Goal: Task Accomplishment & Management: Use online tool/utility

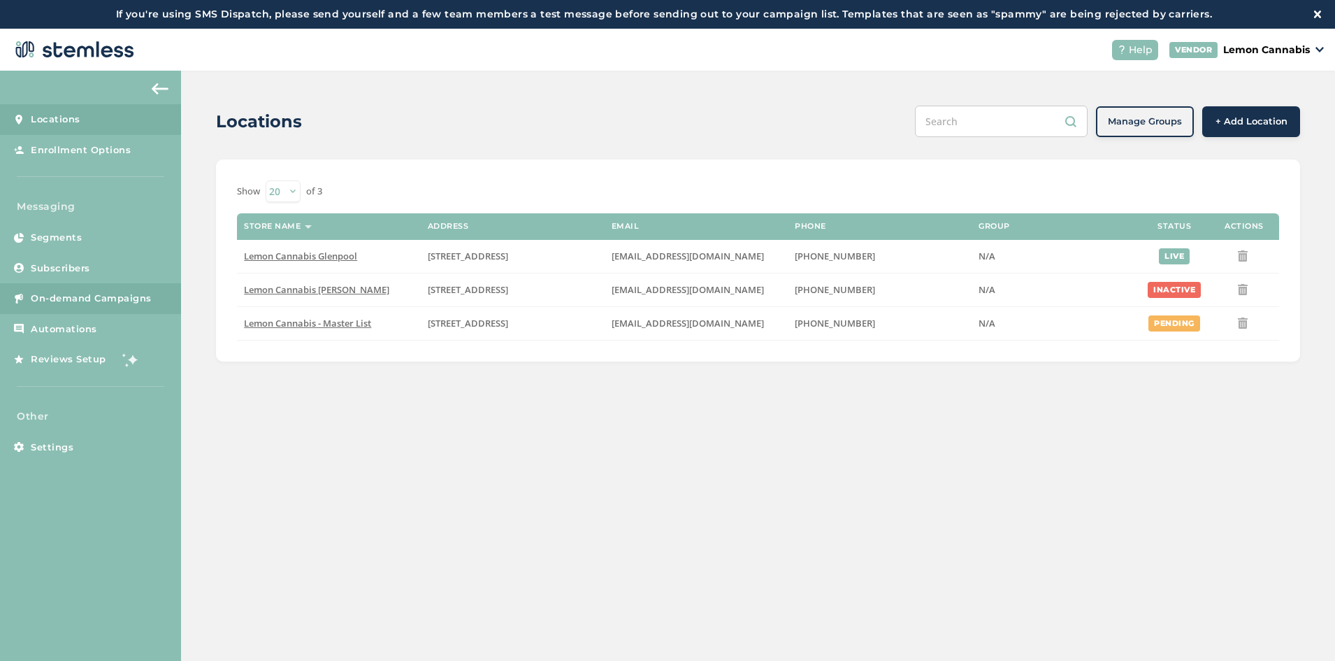
click at [101, 286] on link "On-demand Campaigns" at bounding box center [90, 298] width 181 height 31
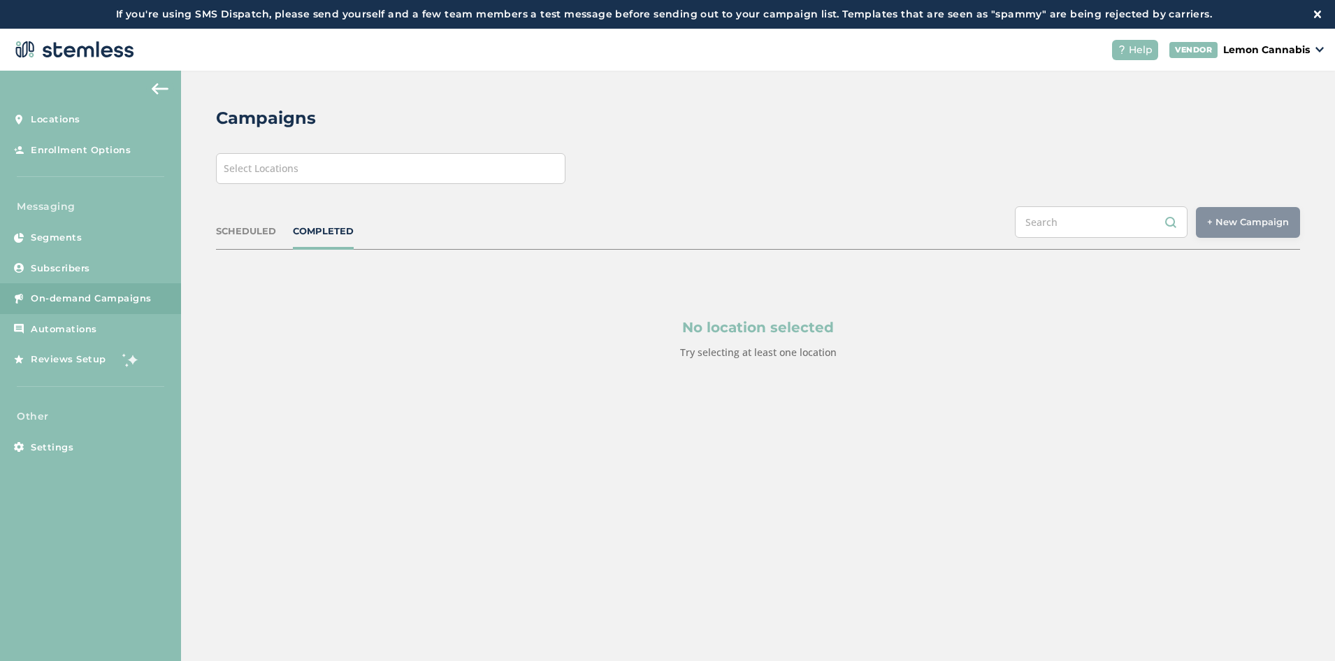
click at [433, 180] on div "Select Locations" at bounding box center [391, 168] width 350 height 31
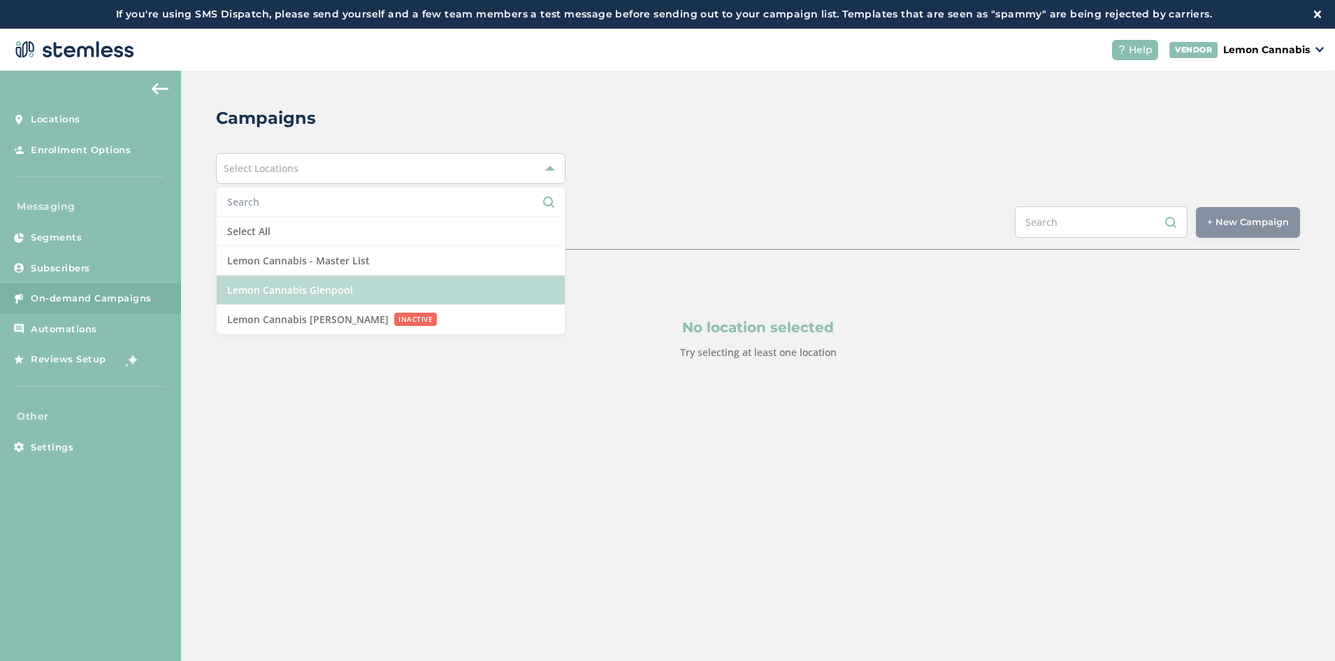
click at [411, 284] on li "Lemon Cannabis Glenpool" at bounding box center [391, 289] width 348 height 29
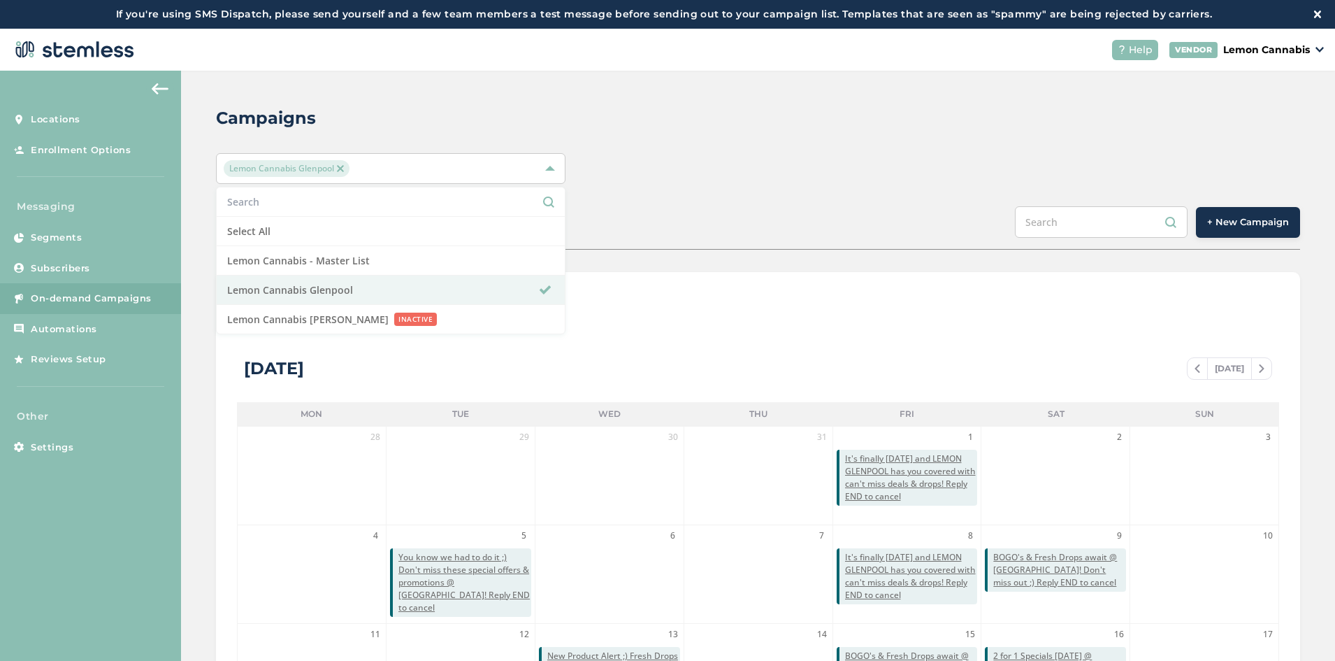
click at [1236, 209] on button "+ New Campaign" at bounding box center [1248, 222] width 104 height 31
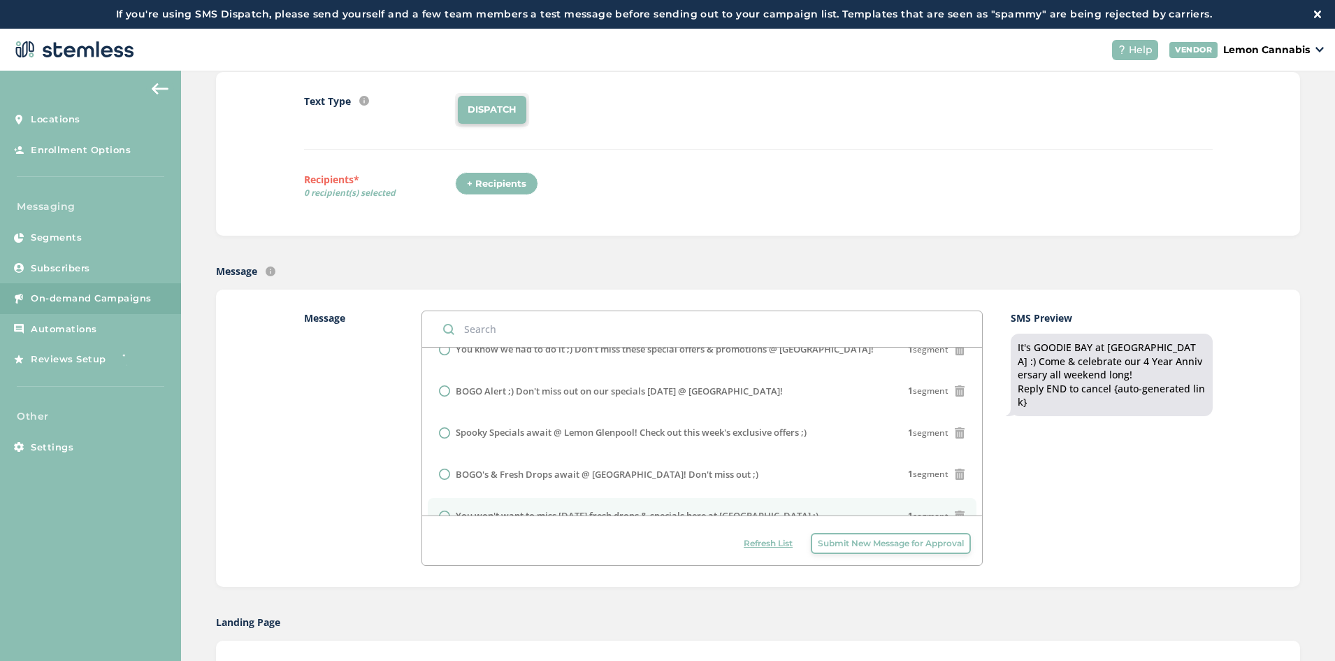
scroll to position [408, 0]
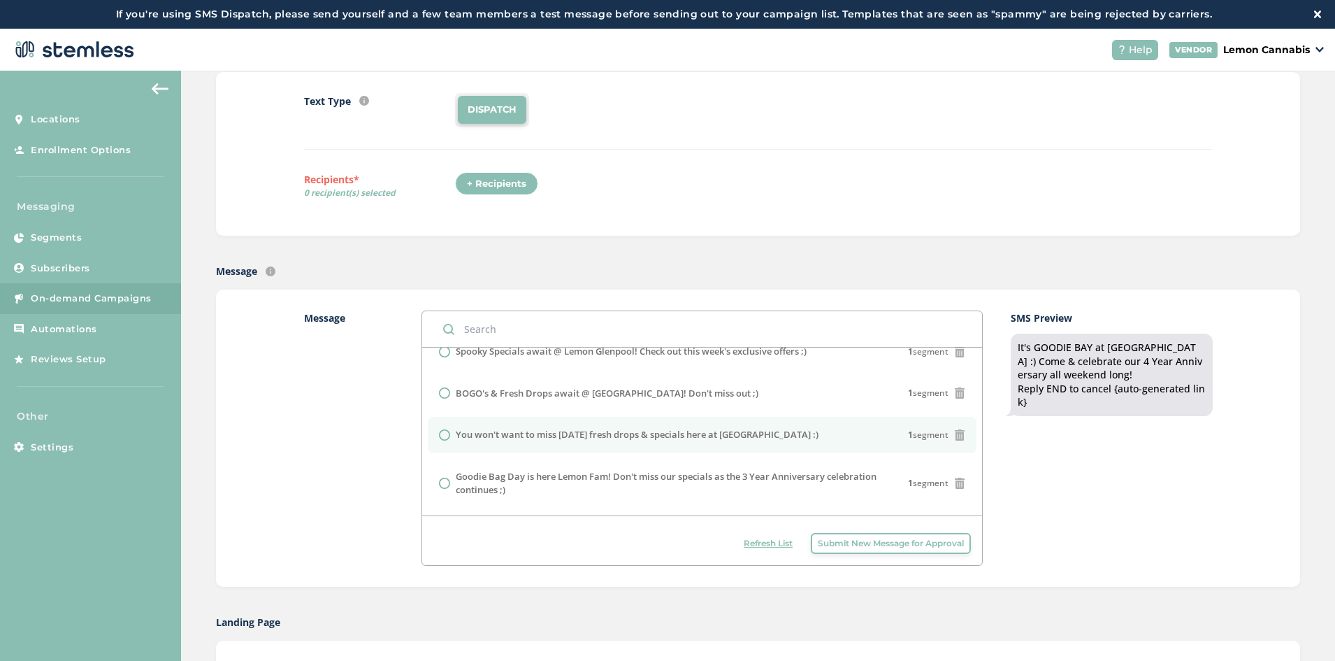
click at [578, 440] on label "You won't want to miss [DATE] fresh drops & specials here at [GEOGRAPHIC_DATA] …" at bounding box center [637, 435] width 363 height 14
radio input "false"
radio input "true"
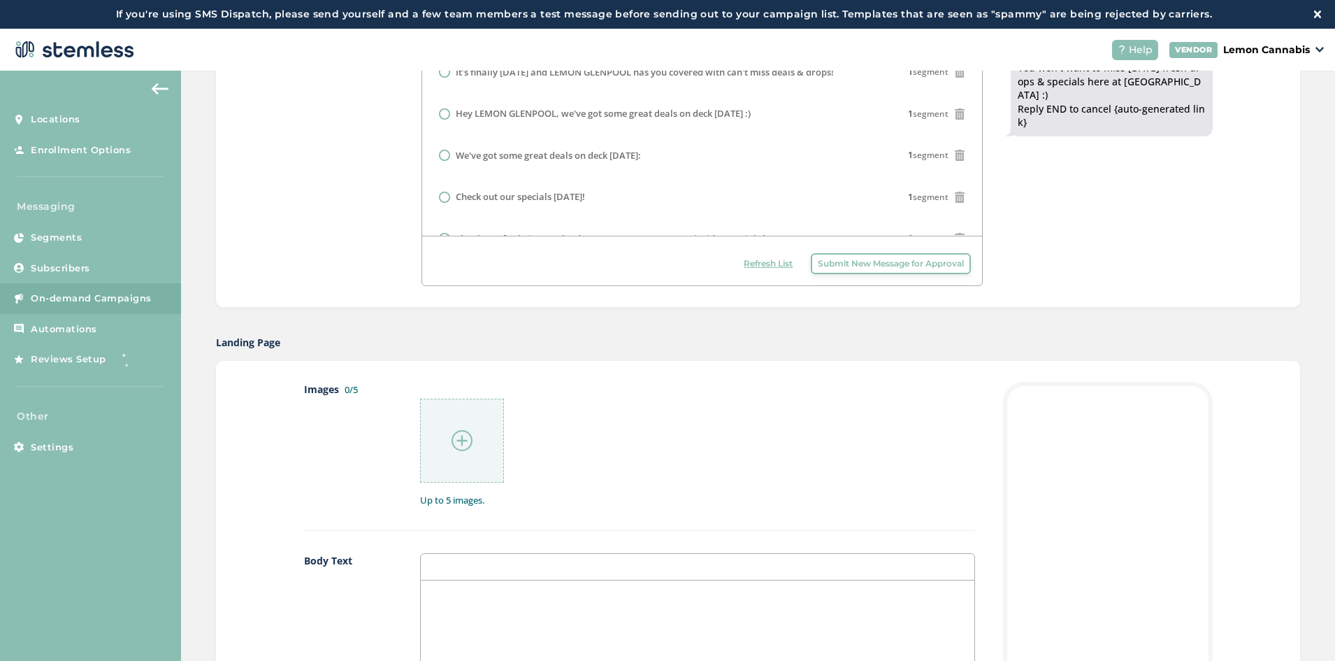
scroll to position [699, 0]
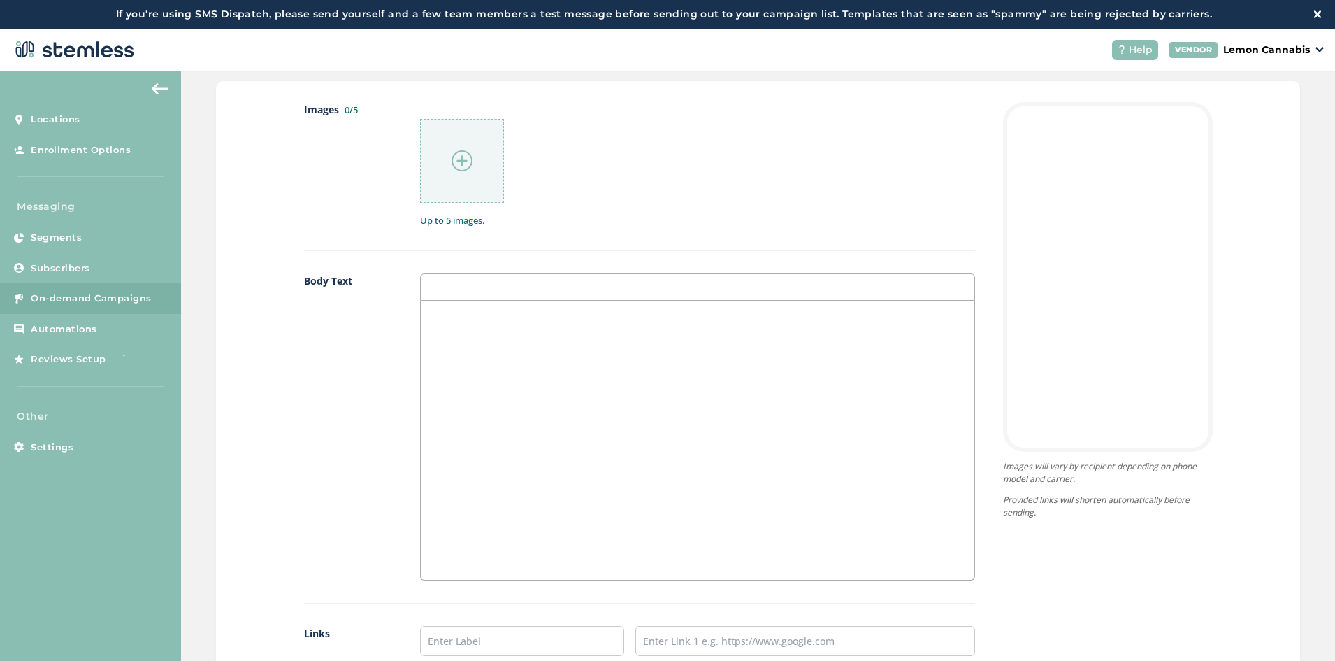
click at [489, 173] on div at bounding box center [462, 161] width 84 height 84
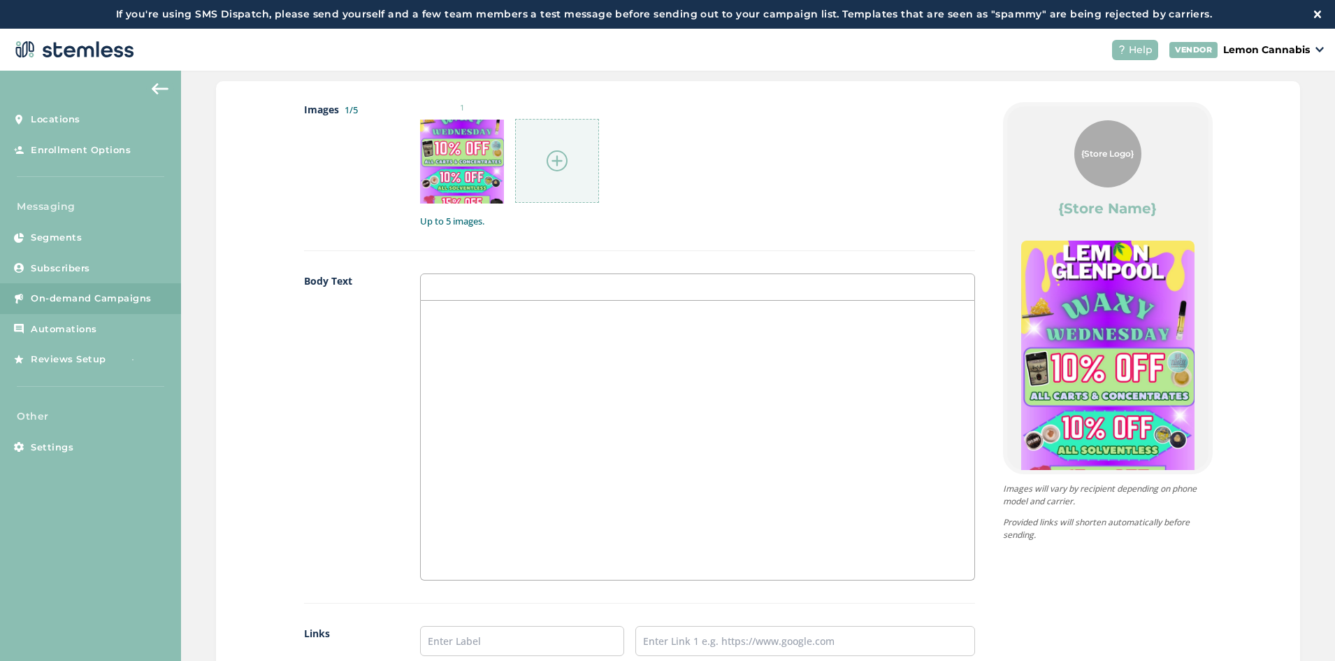
click at [578, 188] on div at bounding box center [557, 161] width 84 height 84
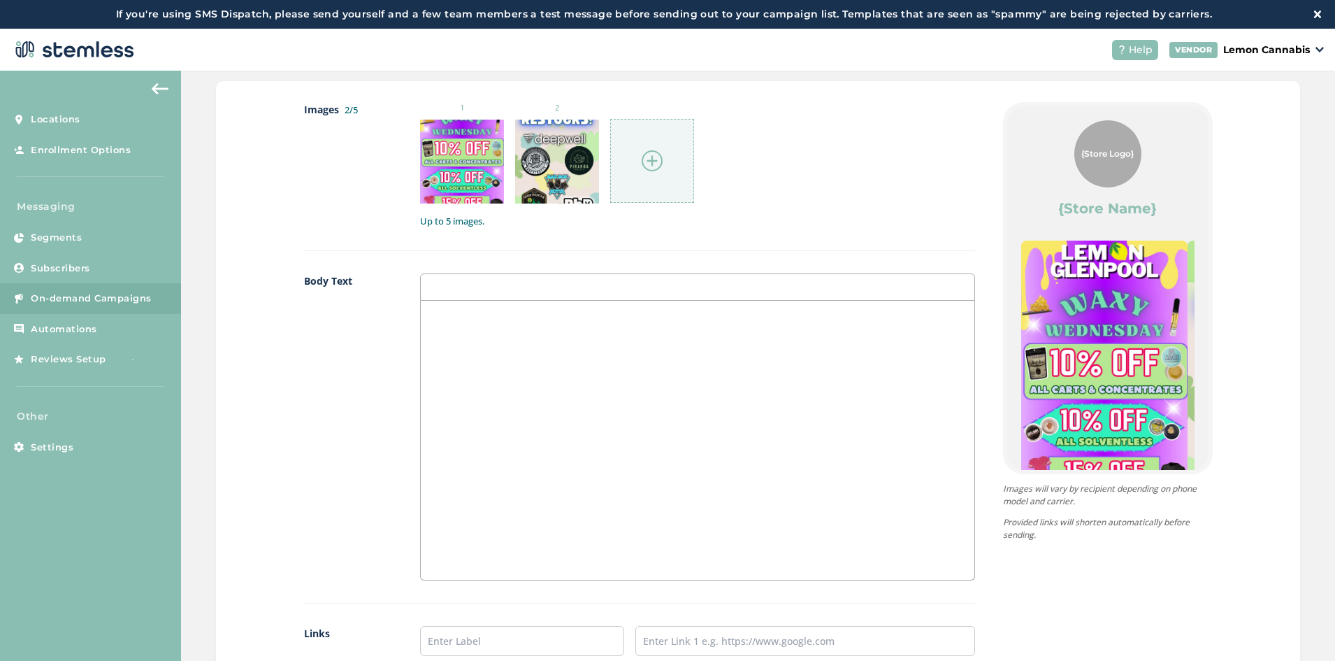
click at [669, 178] on div at bounding box center [652, 161] width 84 height 84
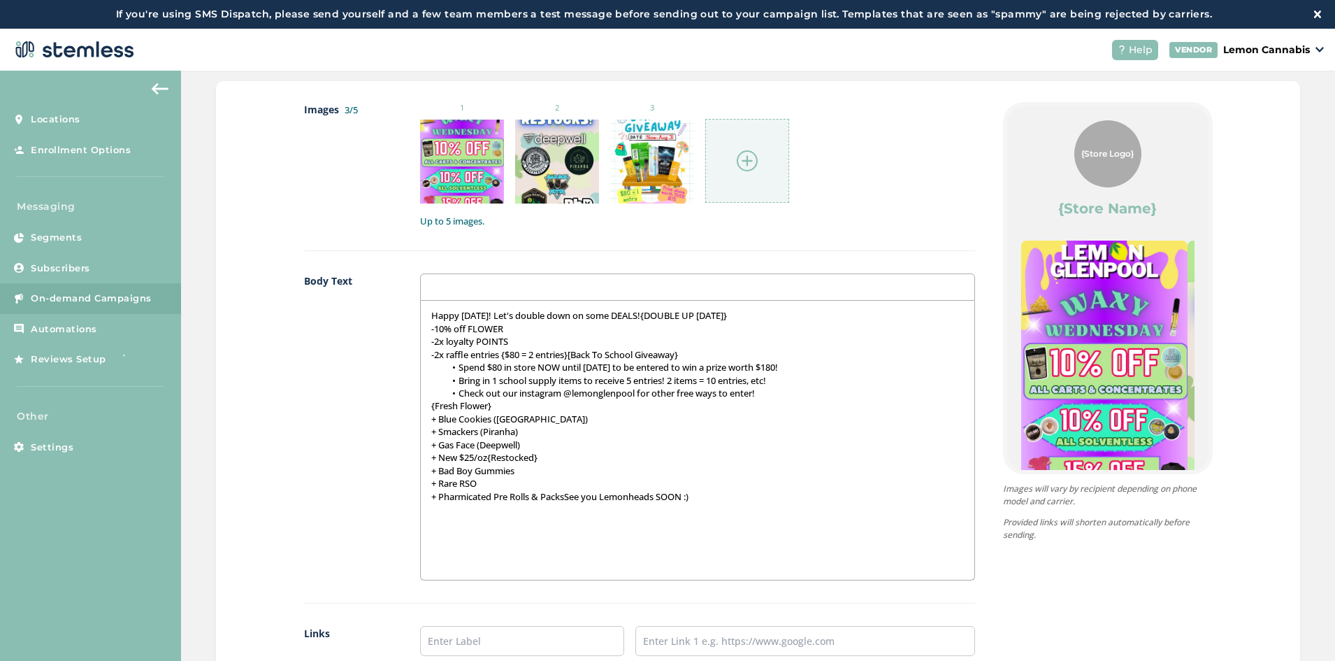
scroll to position [0, 0]
click at [497, 314] on p "Happy [DATE]! Let's double down on some DEALS!{DOUBLE UP [DATE]}" at bounding box center [697, 315] width 532 height 13
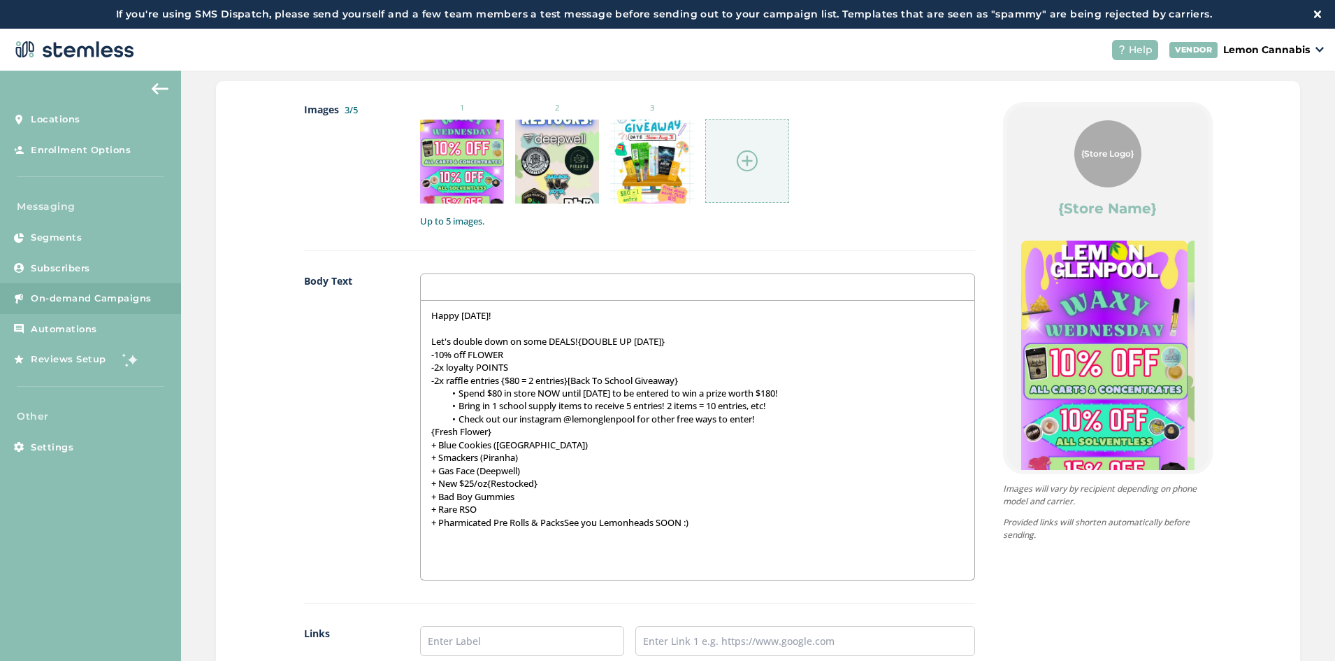
click at [581, 343] on p "Let's double down on some DEALS!{DOUBLE UP [DATE]}" at bounding box center [697, 341] width 532 height 13
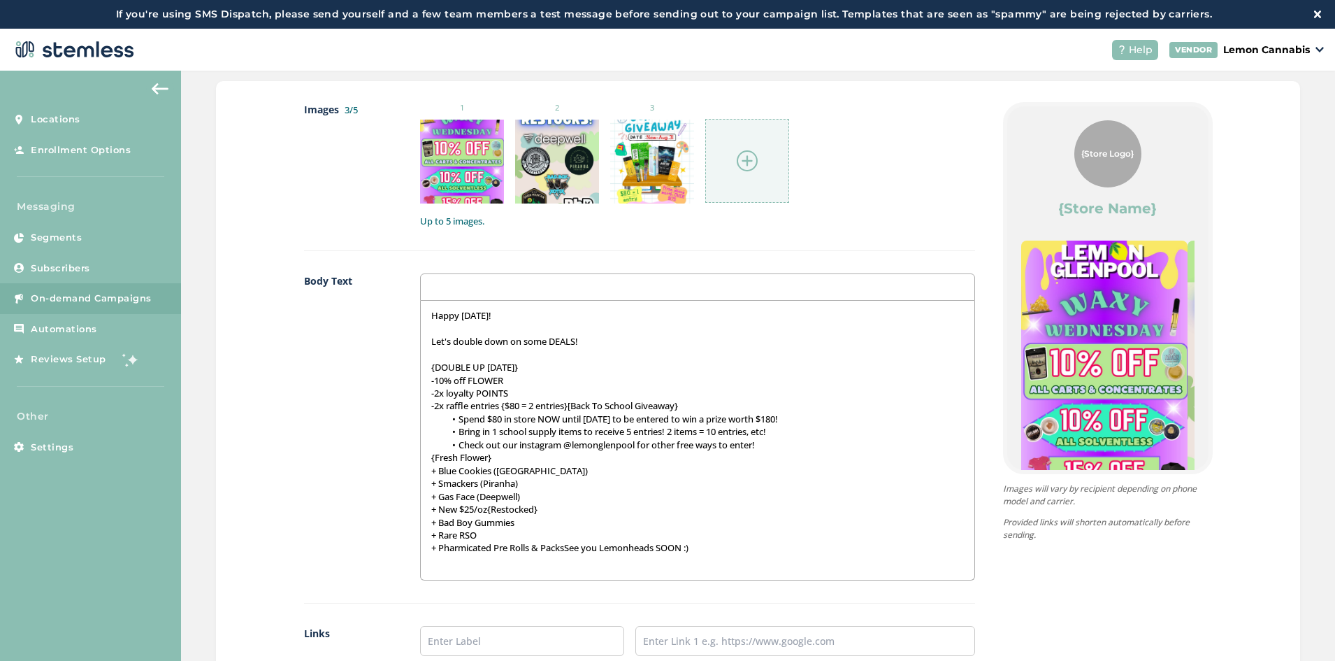
click at [570, 407] on p "-2x raffle entries {$80 = 2 entries}[Back To School Giveaway}" at bounding box center [697, 405] width 532 height 13
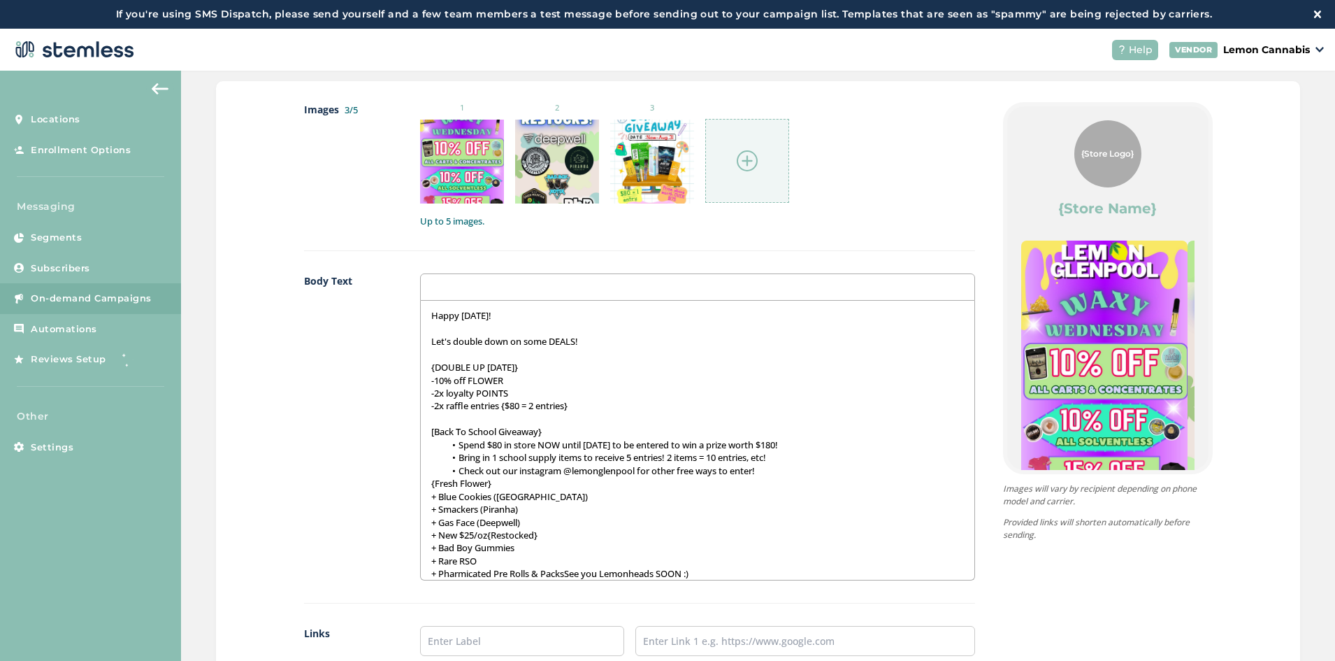
click at [797, 473] on li "Check out our instagram @lemonglenpool for other free ways to enter!" at bounding box center [704, 470] width 519 height 13
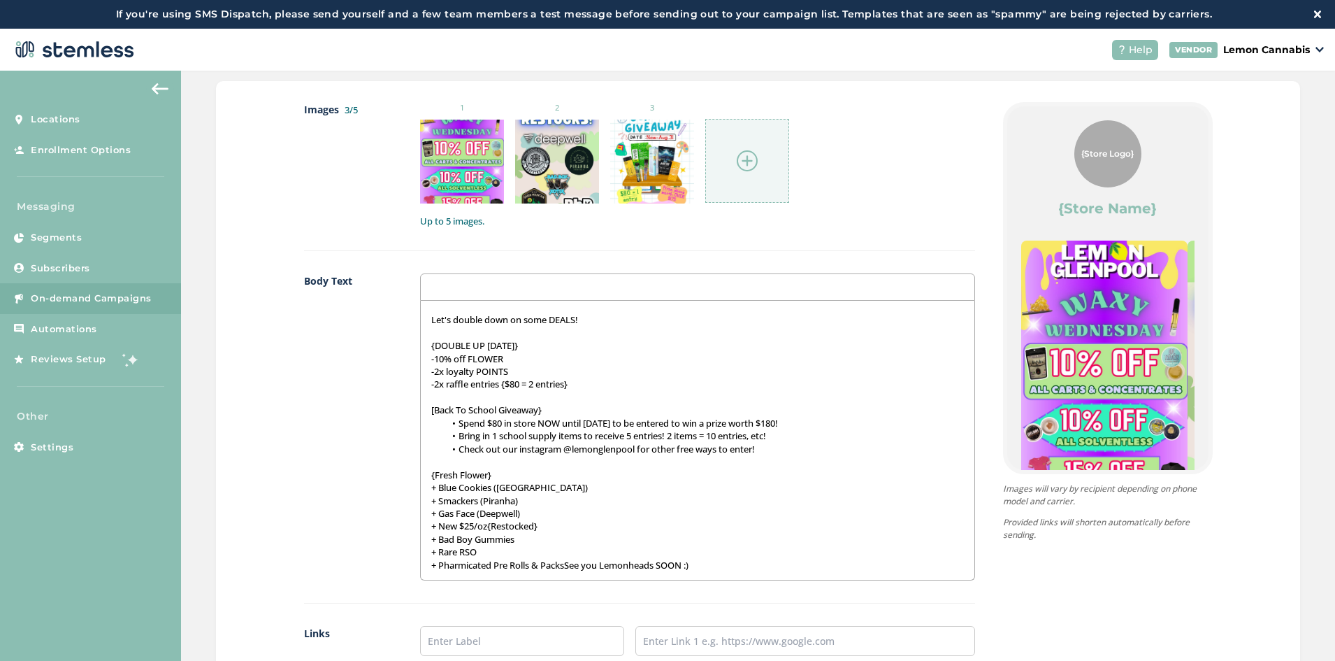
click at [487, 527] on p "+ New $25/oz{Restocked}" at bounding box center [697, 525] width 532 height 13
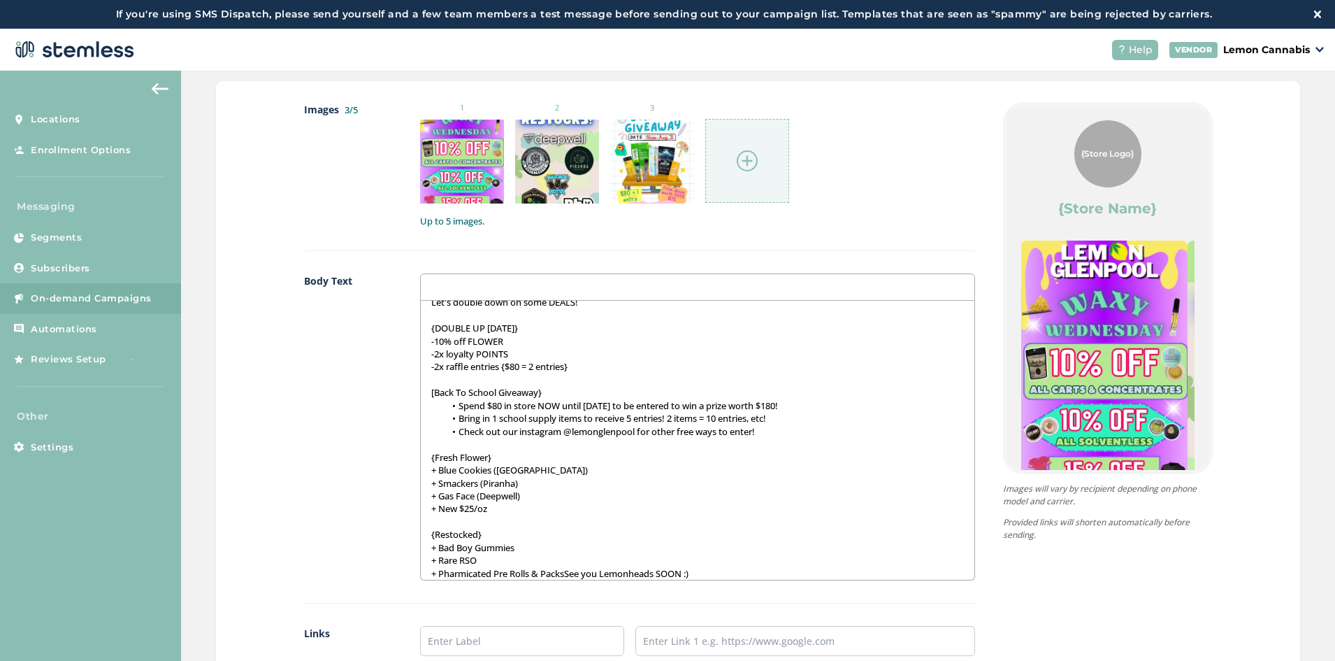
scroll to position [48, 0]
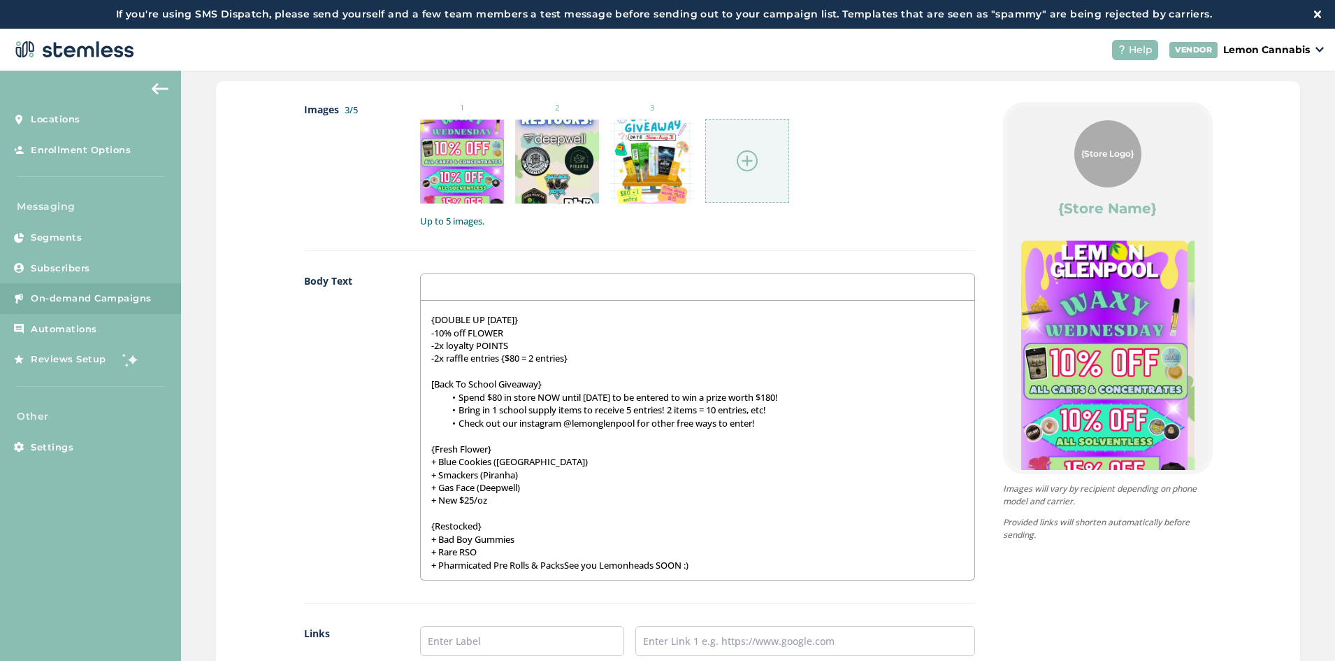
click at [566, 561] on p "+ Pharmicated Pre Rolls & PacksSee you Lemonheads SOON :)" at bounding box center [697, 565] width 532 height 13
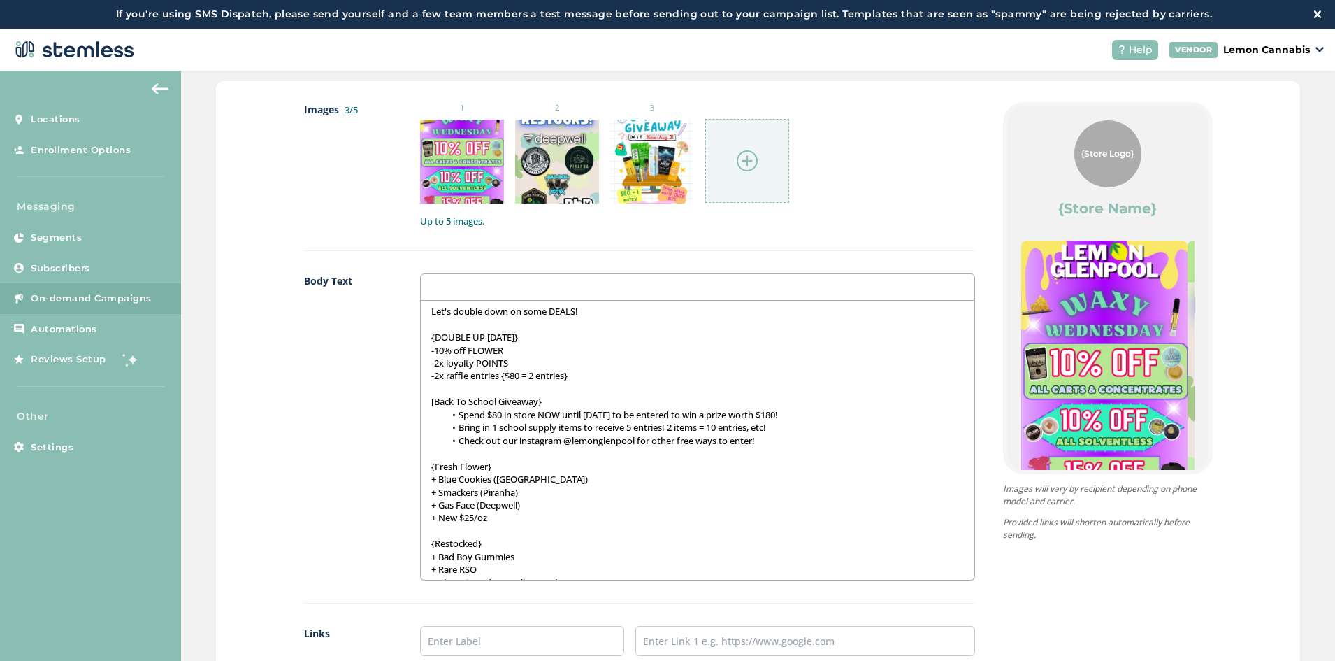
scroll to position [0, 0]
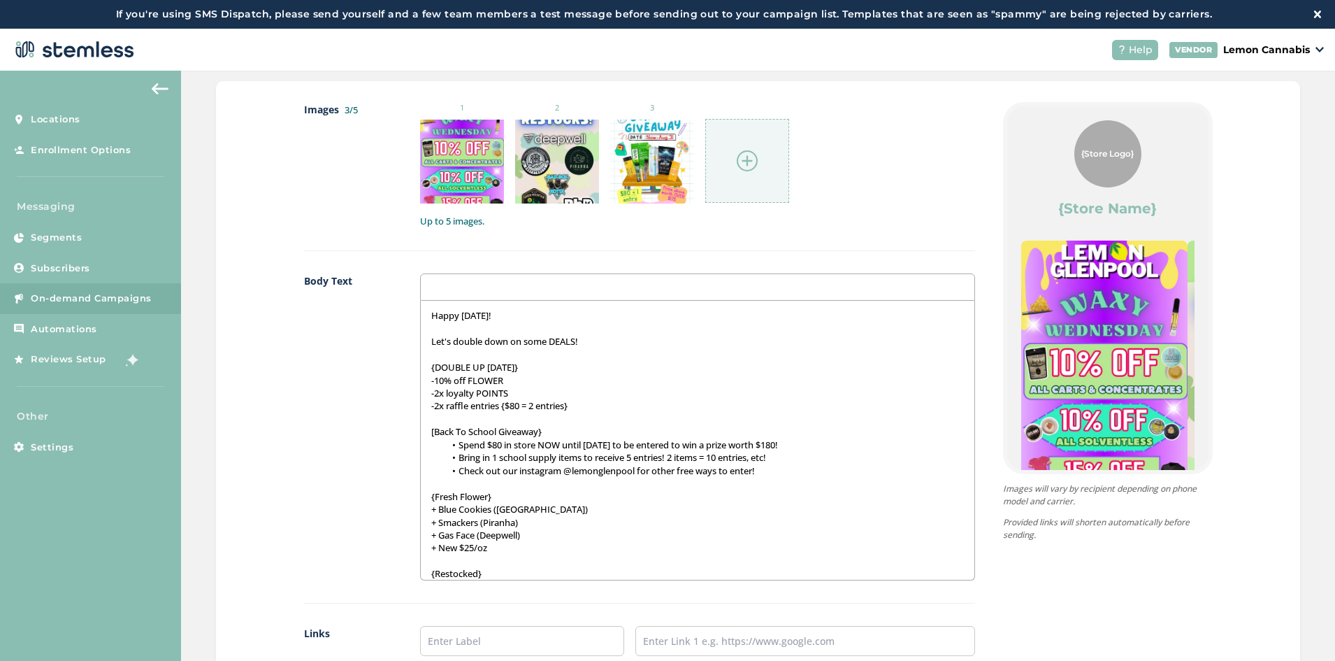
drag, startPoint x: 483, startPoint y: 312, endPoint x: 460, endPoint y: 312, distance: 23.1
click at [460, 312] on p "Happy [DATE]!" at bounding box center [697, 315] width 532 height 13
drag, startPoint x: 589, startPoint y: 340, endPoint x: 425, endPoint y: 336, distance: 163.6
click at [425, 336] on div "Happy [DATE]! Let's double down on some DEALS! {DOUBLE UP [DATE]} -10% off FLOW…" at bounding box center [697, 440] width 553 height 279
drag, startPoint x: 540, startPoint y: 371, endPoint x: 428, endPoint y: 366, distance: 112.0
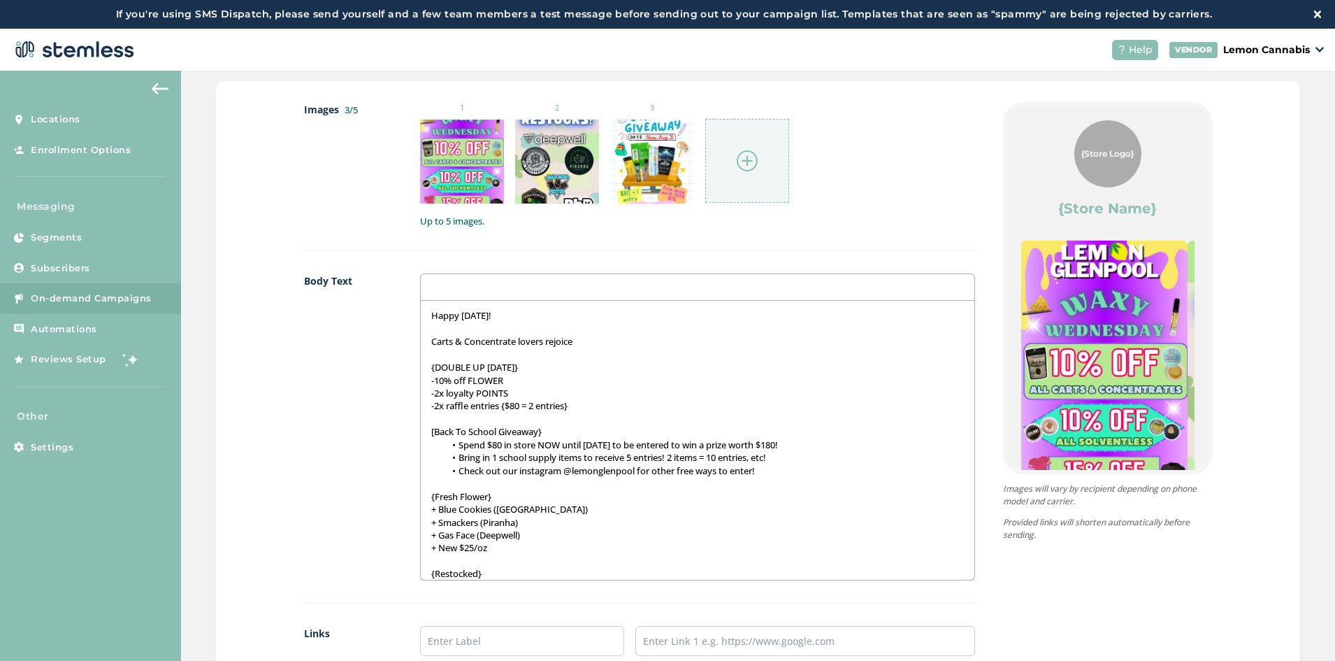
click at [431, 366] on p "{DOUBLE UP [DATE]}" at bounding box center [697, 367] width 532 height 13
click at [601, 399] on p "-2x raffle entries {$80 = 2 entries}" at bounding box center [697, 405] width 532 height 13
drag, startPoint x: 616, startPoint y: 409, endPoint x: 424, endPoint y: 387, distance: 193.5
click at [424, 387] on div "Happy [DATE]! Carts & Concentrate lovers rejoice {WAXY [DATE]} -10% off FLOWER …" at bounding box center [697, 440] width 553 height 279
drag, startPoint x: 638, startPoint y: 409, endPoint x: 412, endPoint y: 383, distance: 227.3
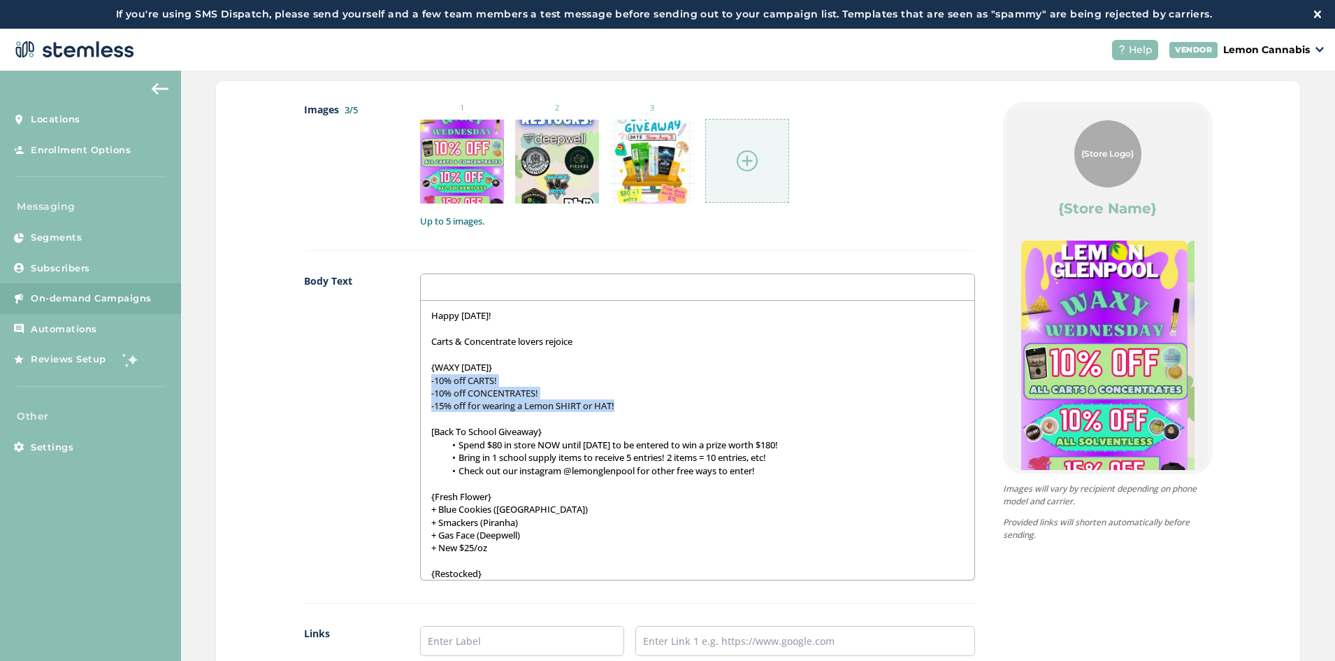
click at [412, 383] on div "Body Text Happy [DATE]! Carts & Concentrate lovers rejoice {WAXY [DATE]} -10% o…" at bounding box center [639, 438] width 671 height 330
click at [581, 390] on p "-10% off CONCENTRATES!" at bounding box center [697, 393] width 532 height 13
click at [589, 343] on p "Carts & Concentrate lovers rejoice" at bounding box center [697, 341] width 532 height 13
drag, startPoint x: 589, startPoint y: 343, endPoint x: 327, endPoint y: 340, distance: 261.5
click at [327, 340] on div "Body Text Happy [DATE]! Carts & Concentrate lovers rejoice {WAXY [DATE]} -10% o…" at bounding box center [639, 438] width 671 height 330
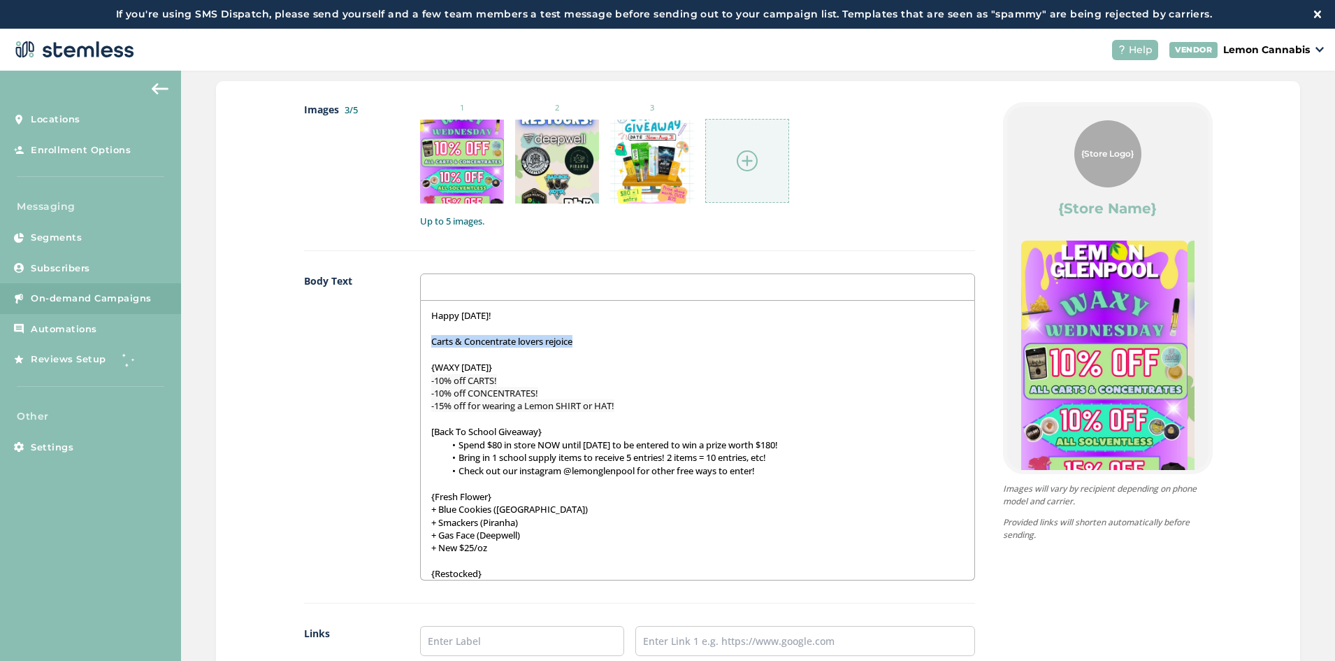
drag, startPoint x: 563, startPoint y: 359, endPoint x: 589, endPoint y: 350, distance: 26.8
click at [563, 359] on p at bounding box center [697, 354] width 532 height 13
drag, startPoint x: 596, startPoint y: 343, endPoint x: 387, endPoint y: 309, distance: 211.7
click at [387, 309] on div "Body Text Happy [DATE]! Carts & Concentrate lovers rejoice {WAXY [DATE]} -10% o…" at bounding box center [639, 438] width 671 height 330
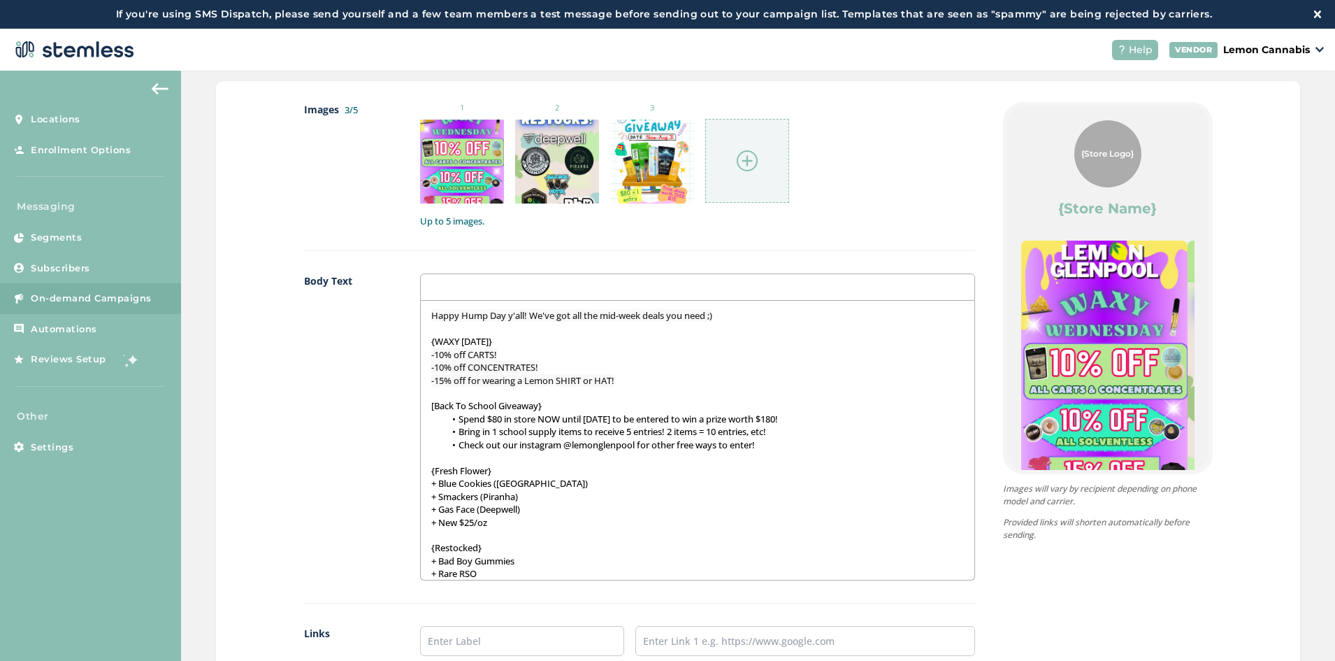
drag, startPoint x: 529, startPoint y: 338, endPoint x: 415, endPoint y: 334, distance: 114.7
click at [415, 334] on div "Body Text Happy Hump Day y'all! We've got all the mid-week deals you need ;) {W…" at bounding box center [639, 438] width 671 height 330
click at [487, 345] on p "{WAXY [DATE]}" at bounding box center [697, 341] width 532 height 13
drag, startPoint x: 544, startPoint y: 339, endPoint x: 415, endPoint y: 346, distance: 129.5
click at [415, 346] on div "Body Text Happy Hump Day y'all! We've got all the mid-week deals you need ;) {W…" at bounding box center [639, 438] width 671 height 330
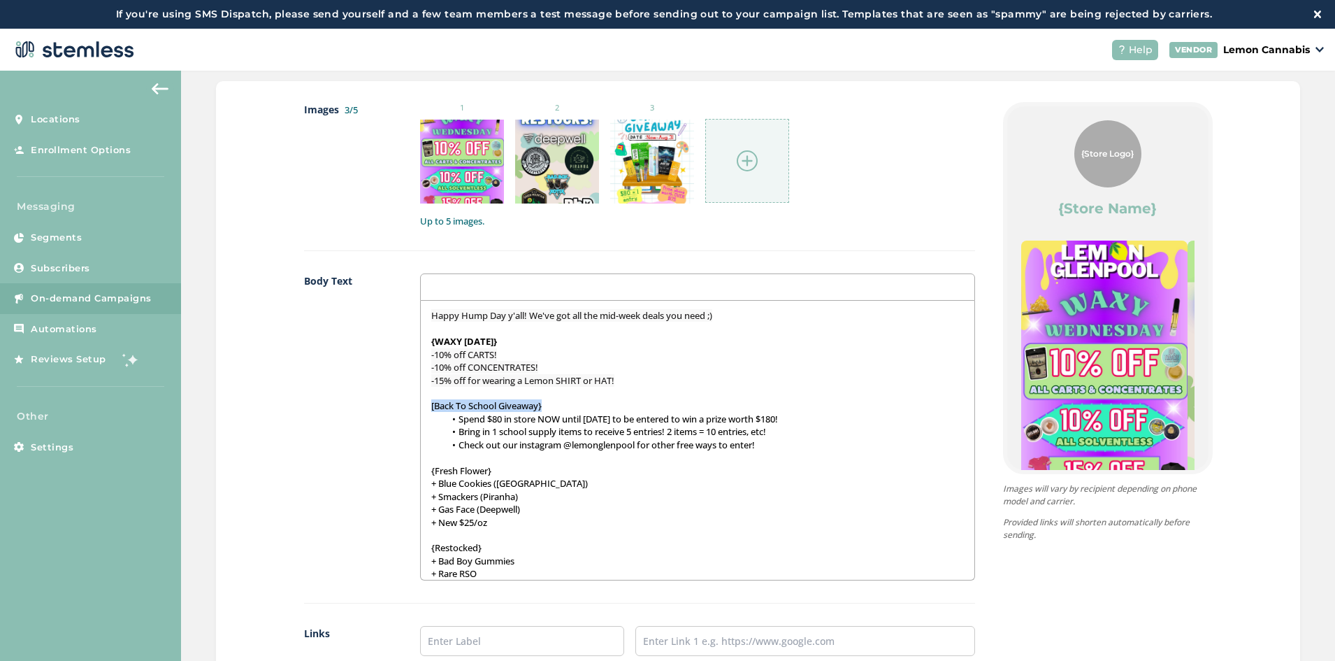
drag, startPoint x: 548, startPoint y: 405, endPoint x: 422, endPoint y: 401, distance: 126.6
click at [422, 401] on div "Happy Hump Day y'all! We've got all the mid-week deals you need ;) {WAXY [DATE]…" at bounding box center [697, 440] width 553 height 279
drag, startPoint x: 497, startPoint y: 475, endPoint x: 404, endPoint y: 468, distance: 93.2
click at [404, 468] on div "Body Text Happy Hump Day y'all! We've got all the mid-week deals you need ;) {W…" at bounding box center [639, 438] width 671 height 330
drag, startPoint x: 488, startPoint y: 545, endPoint x: 415, endPoint y: 541, distance: 72.8
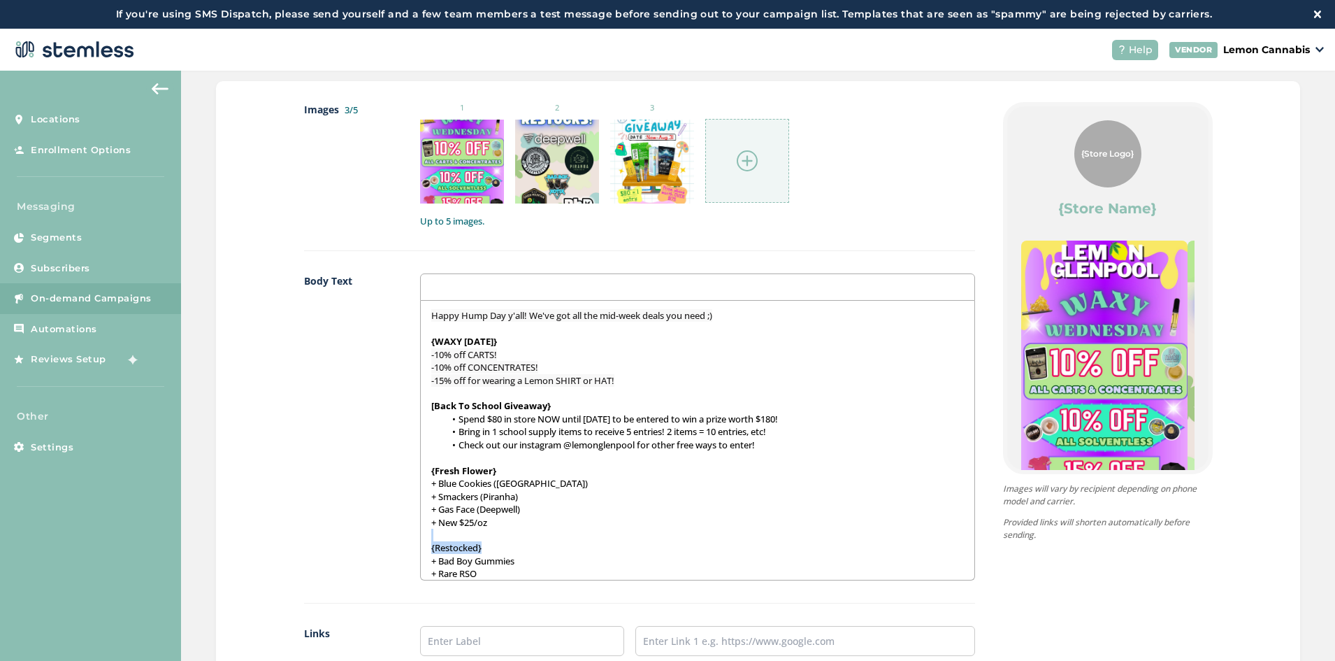
click at [415, 541] on div "Body Text Happy Hump Day y'all! We've got all the mid-week deals you need ;) {W…" at bounding box center [639, 438] width 671 height 330
click at [476, 536] on p at bounding box center [697, 534] width 532 height 13
drag, startPoint x: 494, startPoint y: 545, endPoint x: 418, endPoint y: 542, distance: 75.6
click at [421, 542] on div "Happy Hump Day y'all! We've got all the mid-week deals you need ;) {WAXY [DATE]…" at bounding box center [697, 440] width 553 height 279
click at [609, 498] on p "+ Smackers (Piranha)" at bounding box center [697, 496] width 532 height 13
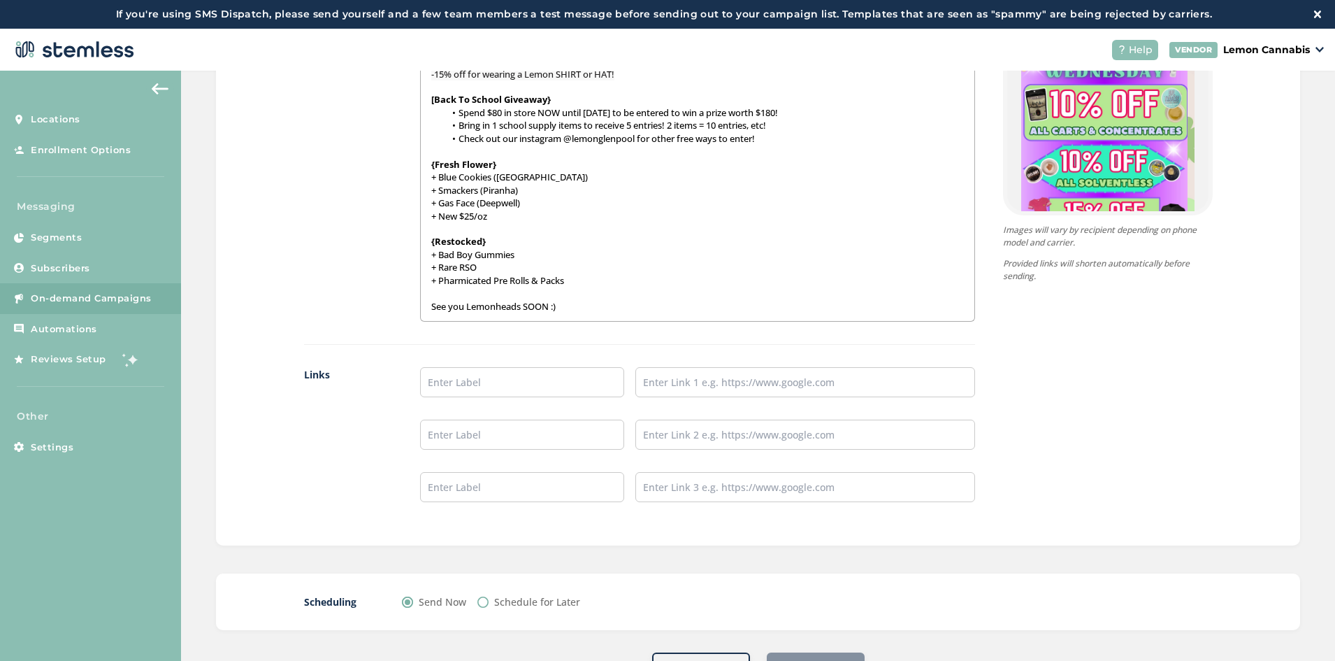
scroll to position [979, 0]
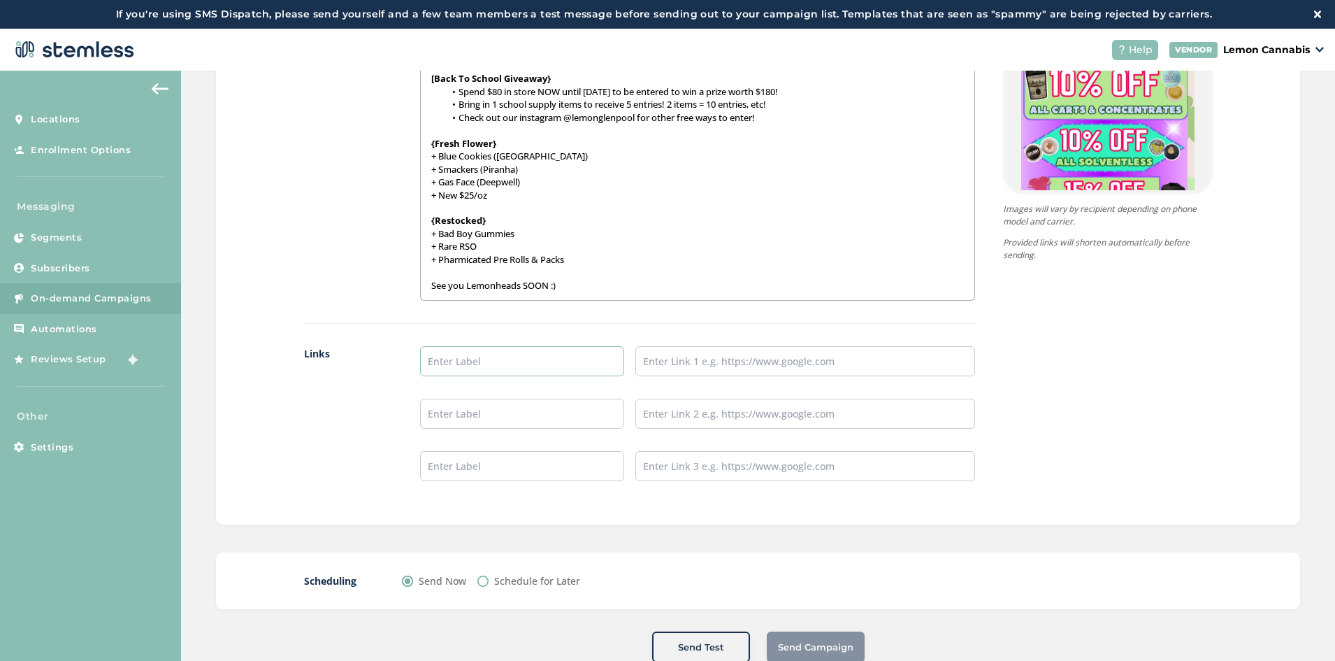
click at [516, 375] on input "text" at bounding box center [522, 361] width 204 height 30
type input "Place an Order:"
click at [506, 411] on input "text" at bounding box center [522, 413] width 204 height 30
type input "Leave a Review:"
click at [519, 470] on input "text" at bounding box center [522, 466] width 204 height 30
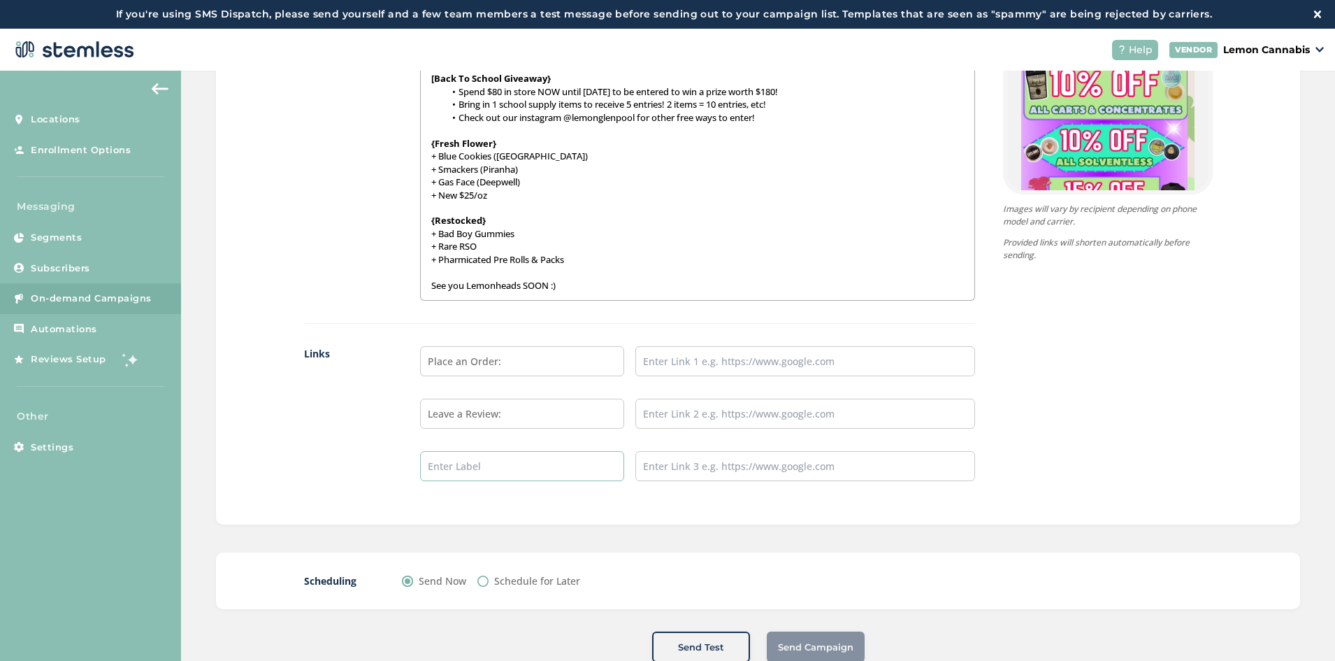
type input "Follow us on Instagram:"
click at [647, 361] on input "text" at bounding box center [805, 361] width 340 height 30
type input "[URL][DOMAIN_NAME]"
click at [705, 408] on input "text" at bounding box center [805, 413] width 340 height 30
type input "[URL][DOMAIN_NAME]"
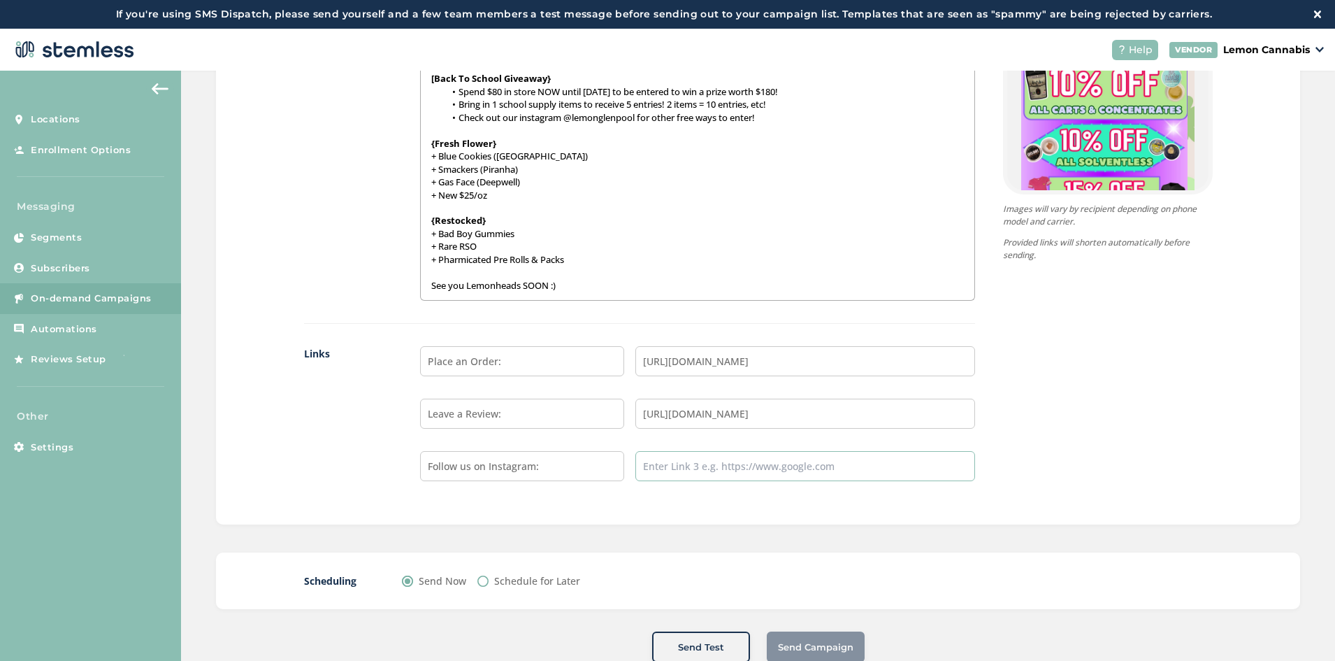
click at [736, 470] on input "text" at bounding box center [805, 466] width 340 height 30
type input "[URL][DOMAIN_NAME]"
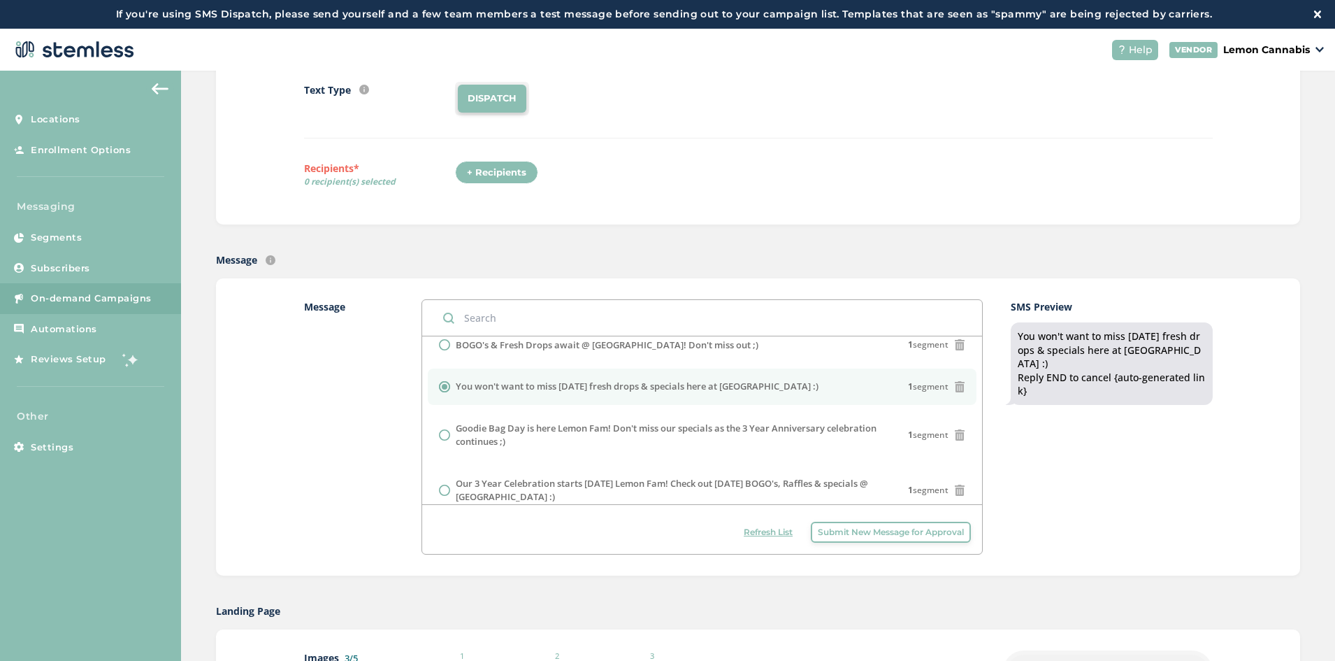
scroll to position [0, 0]
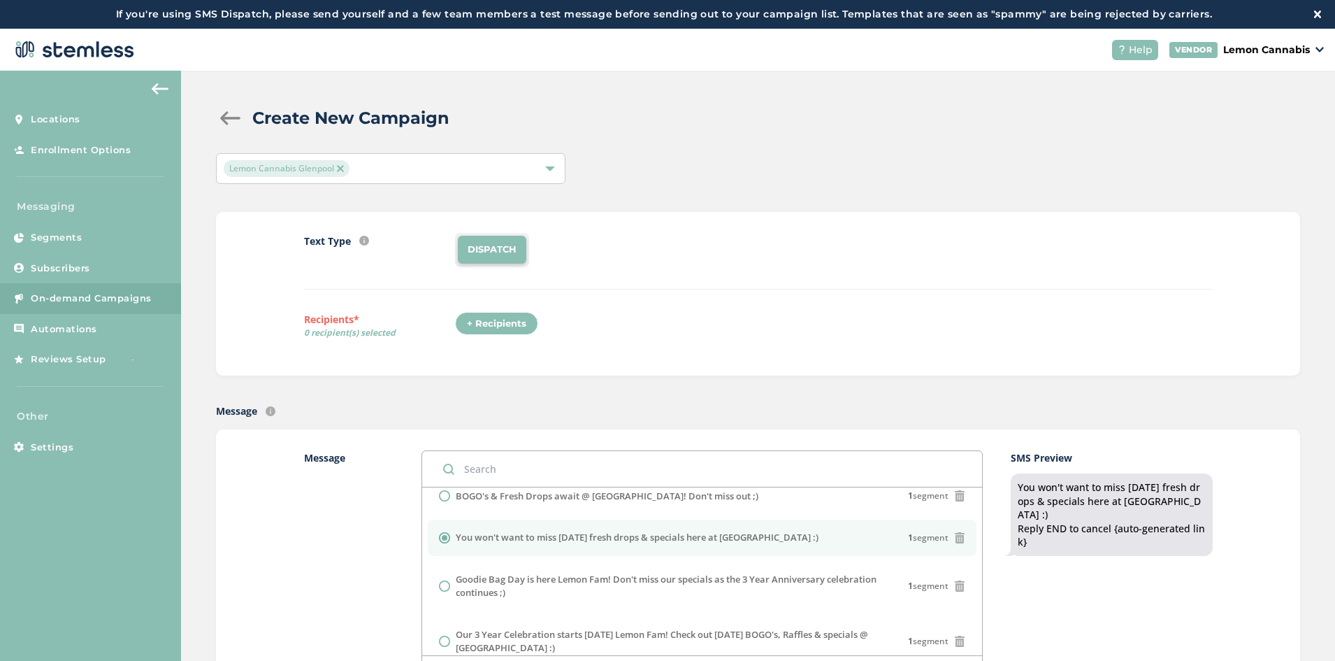
click at [478, 315] on div "+ Recipients" at bounding box center [496, 324] width 83 height 24
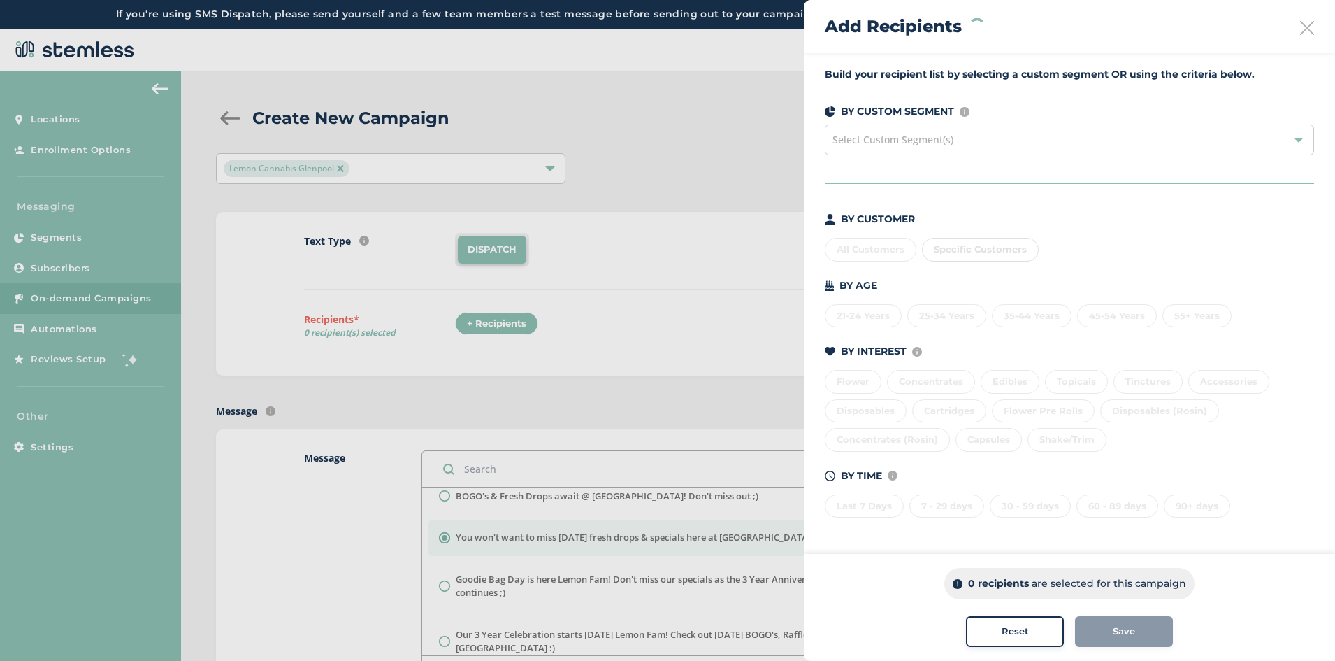
click at [1137, 508] on div "Last 7 Days 7 - 29 days 30 - 59 days 60 - 89 days 90+ days" at bounding box center [1069, 503] width 489 height 29
click at [1109, 508] on div "60 - 89 days" at bounding box center [1118, 506] width 82 height 24
click at [1041, 507] on div "30 - 59 days" at bounding box center [1030, 506] width 81 height 24
click at [954, 505] on div "7 - 29 days" at bounding box center [946, 506] width 75 height 24
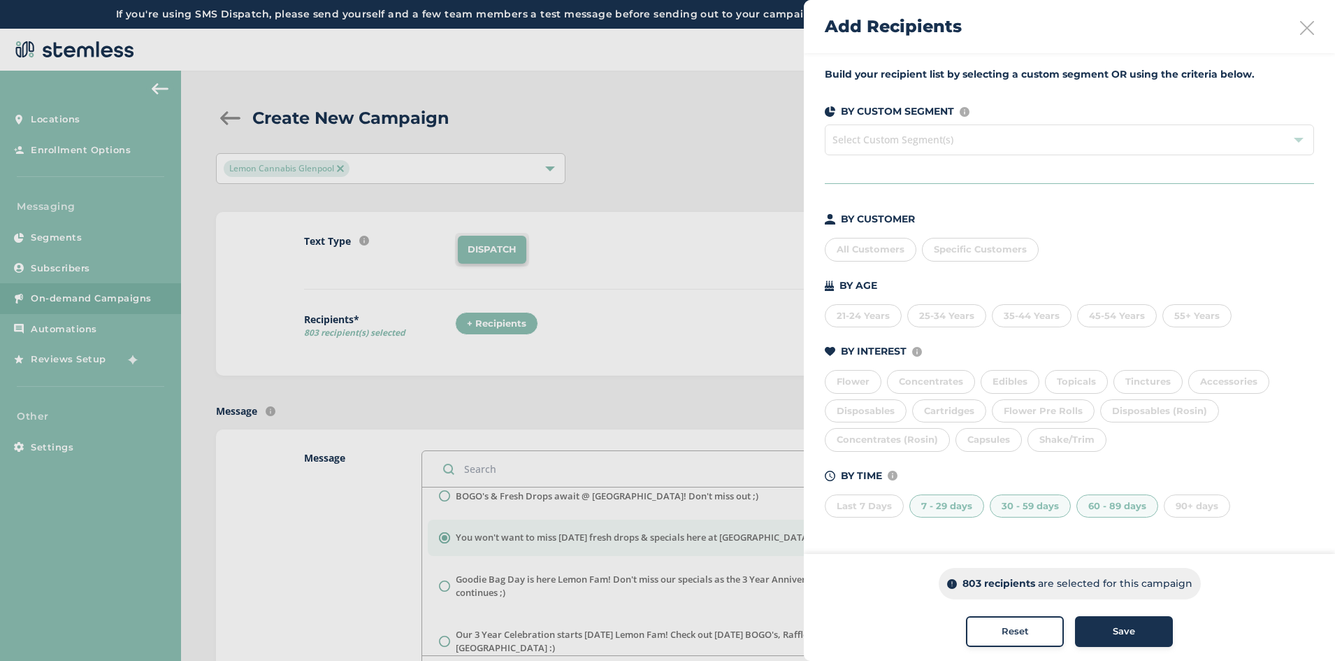
click at [884, 505] on div "Last 7 Days" at bounding box center [864, 506] width 79 height 24
click at [1121, 635] on span "Save" at bounding box center [1124, 631] width 22 height 14
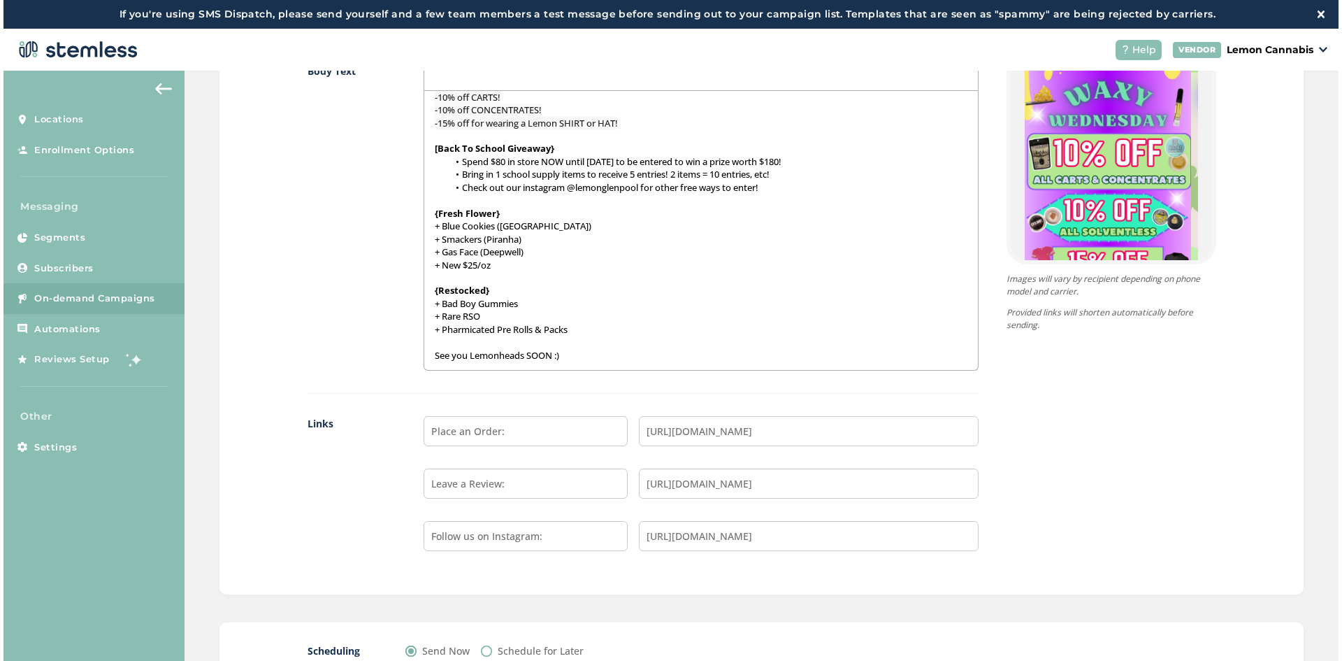
scroll to position [986, 0]
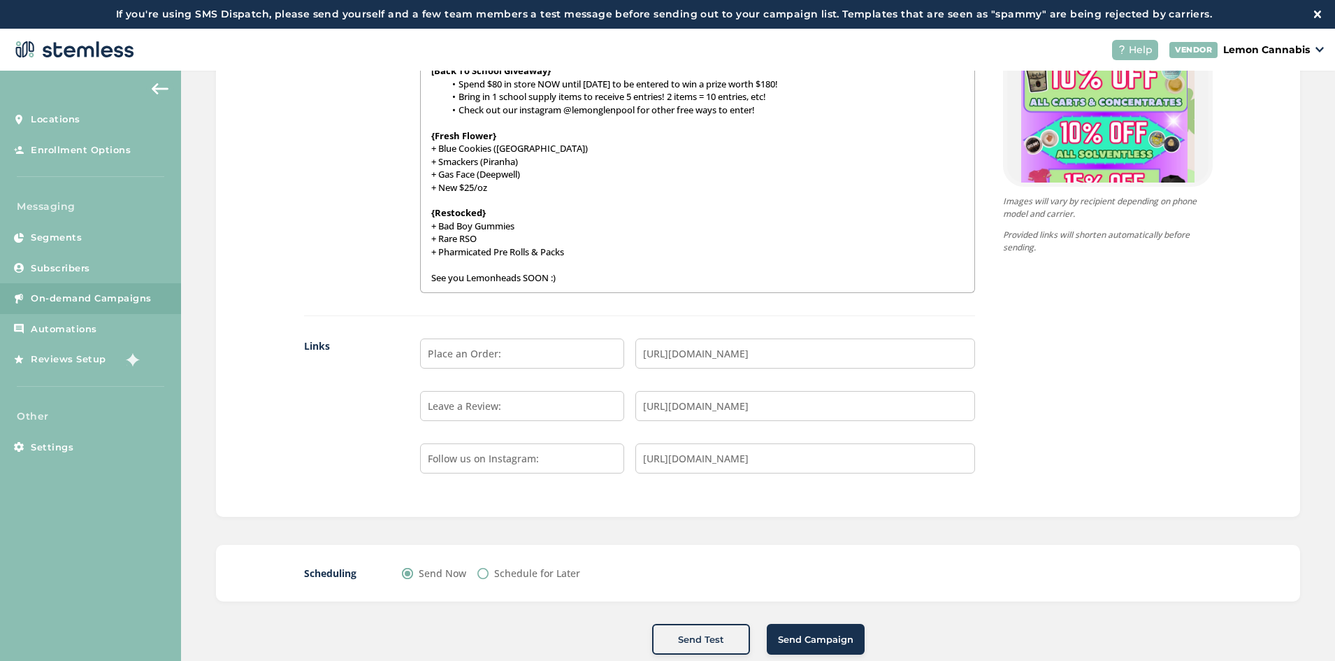
click at [831, 645] on span "Send Campaign" at bounding box center [815, 640] width 75 height 14
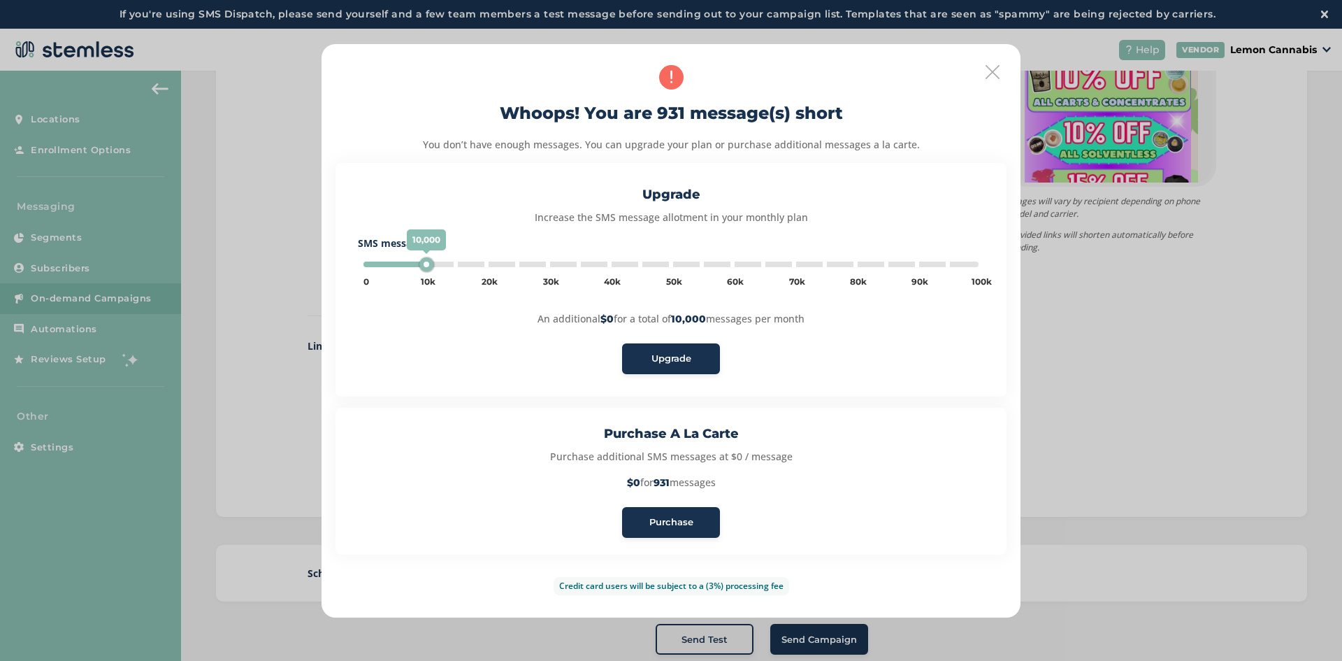
type input "5000"
click at [672, 522] on span "Purchase" at bounding box center [671, 522] width 44 height 14
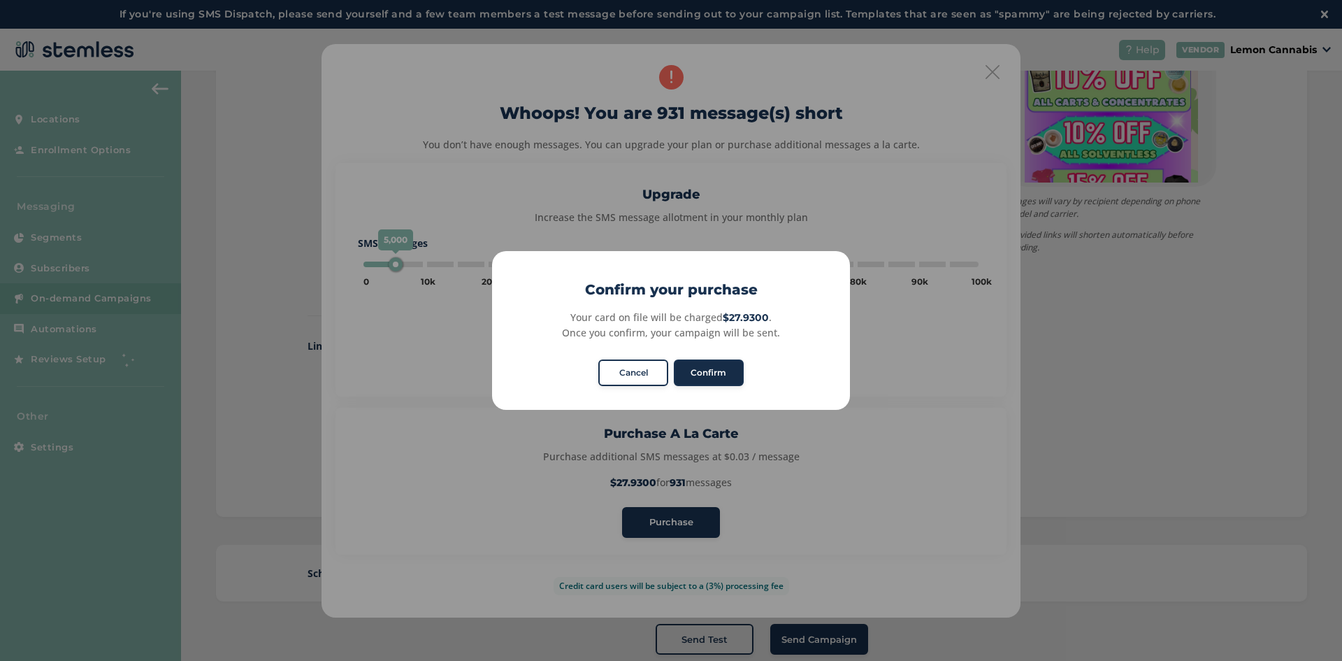
click at [722, 380] on button "Confirm" at bounding box center [709, 372] width 70 height 27
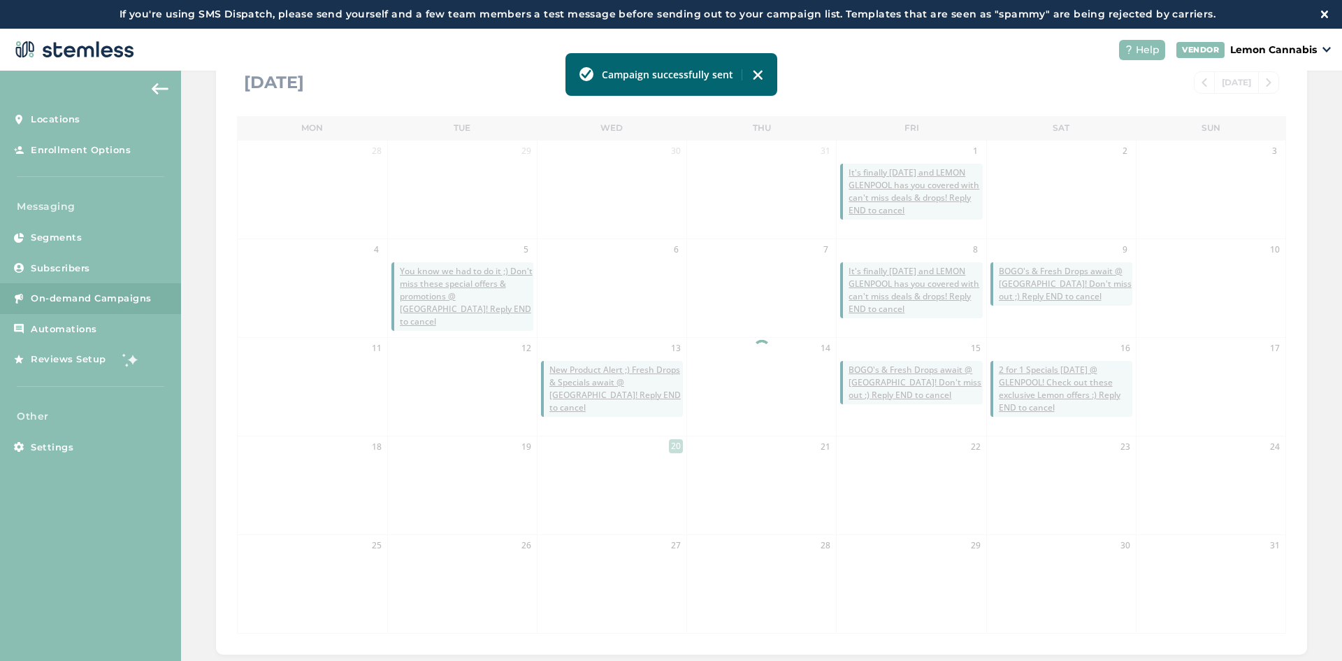
scroll to position [286, 0]
